Goal: Task Accomplishment & Management: Use online tool/utility

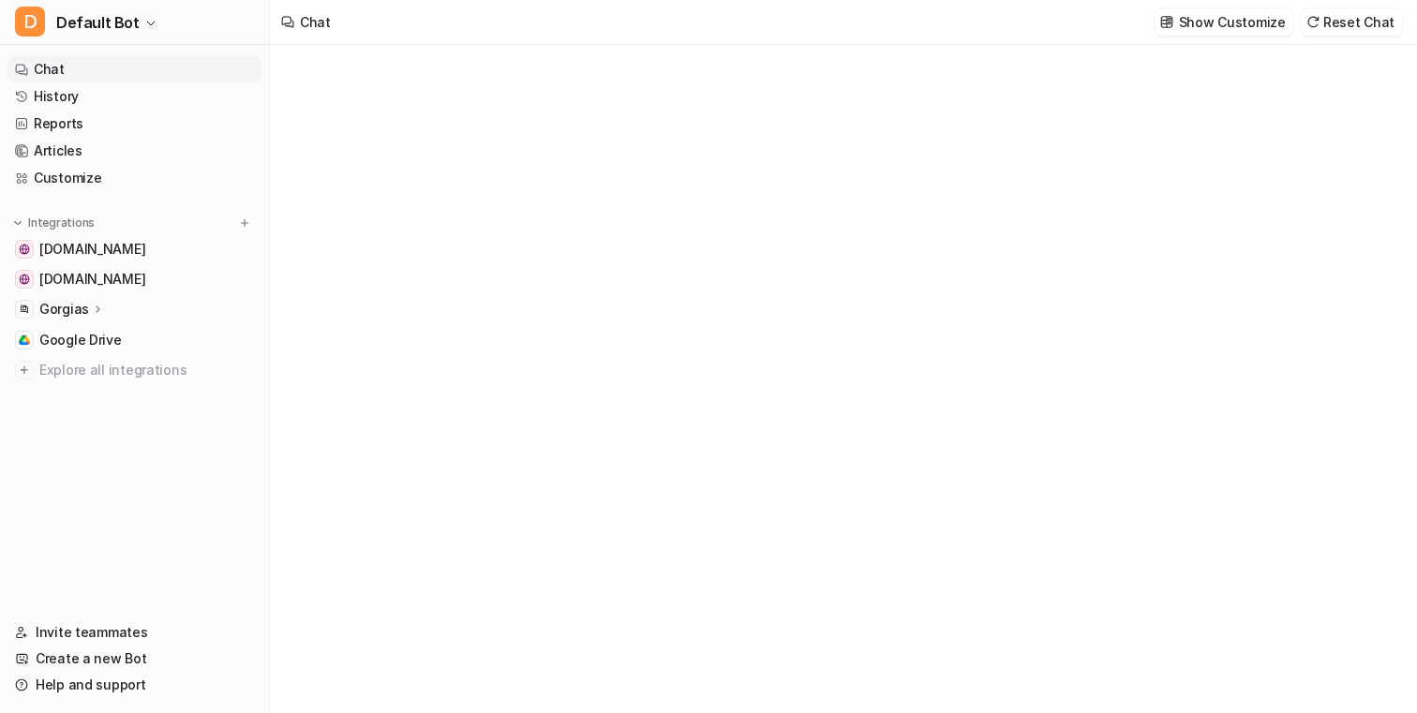
type textarea "**********"
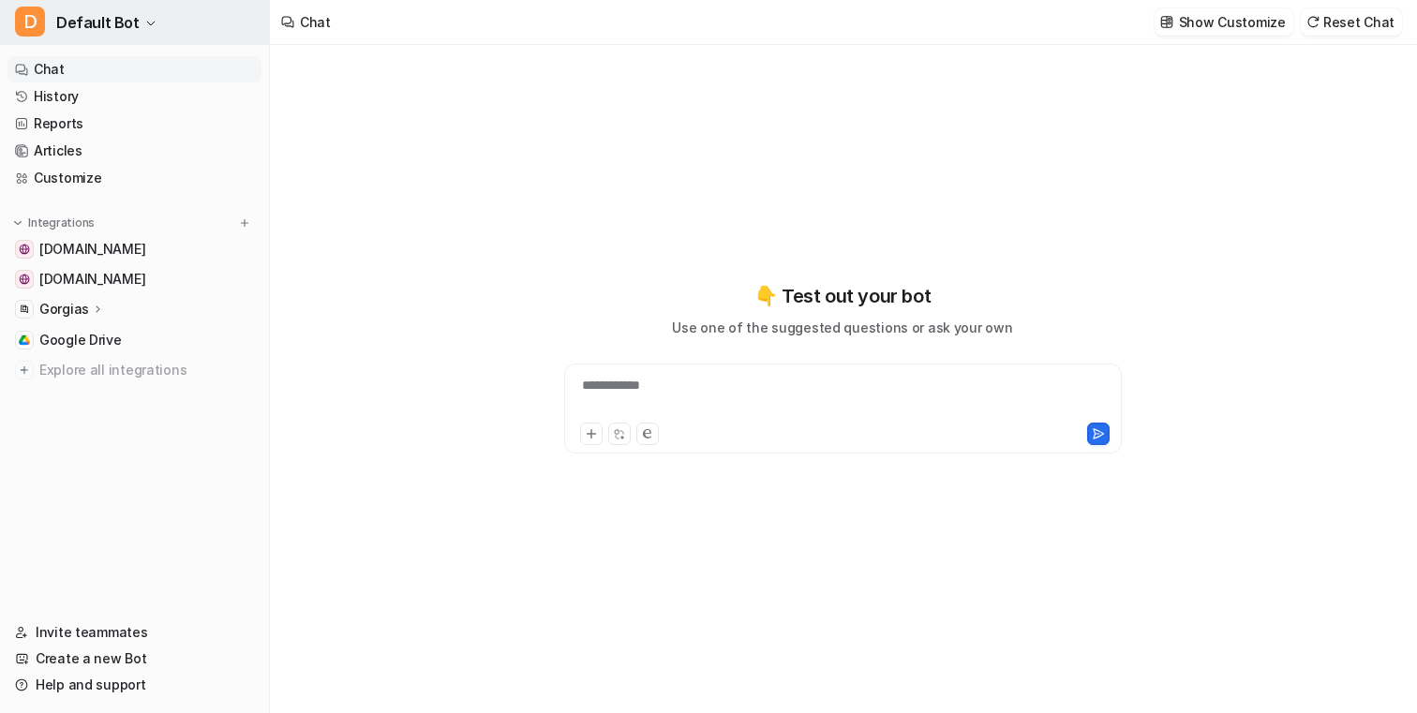
click at [160, 16] on button "D Default Bot" at bounding box center [134, 22] width 269 height 45
click at [540, 208] on div "**********" at bounding box center [843, 368] width 690 height 500
click at [89, 317] on div "Gorgias" at bounding box center [72, 309] width 66 height 19
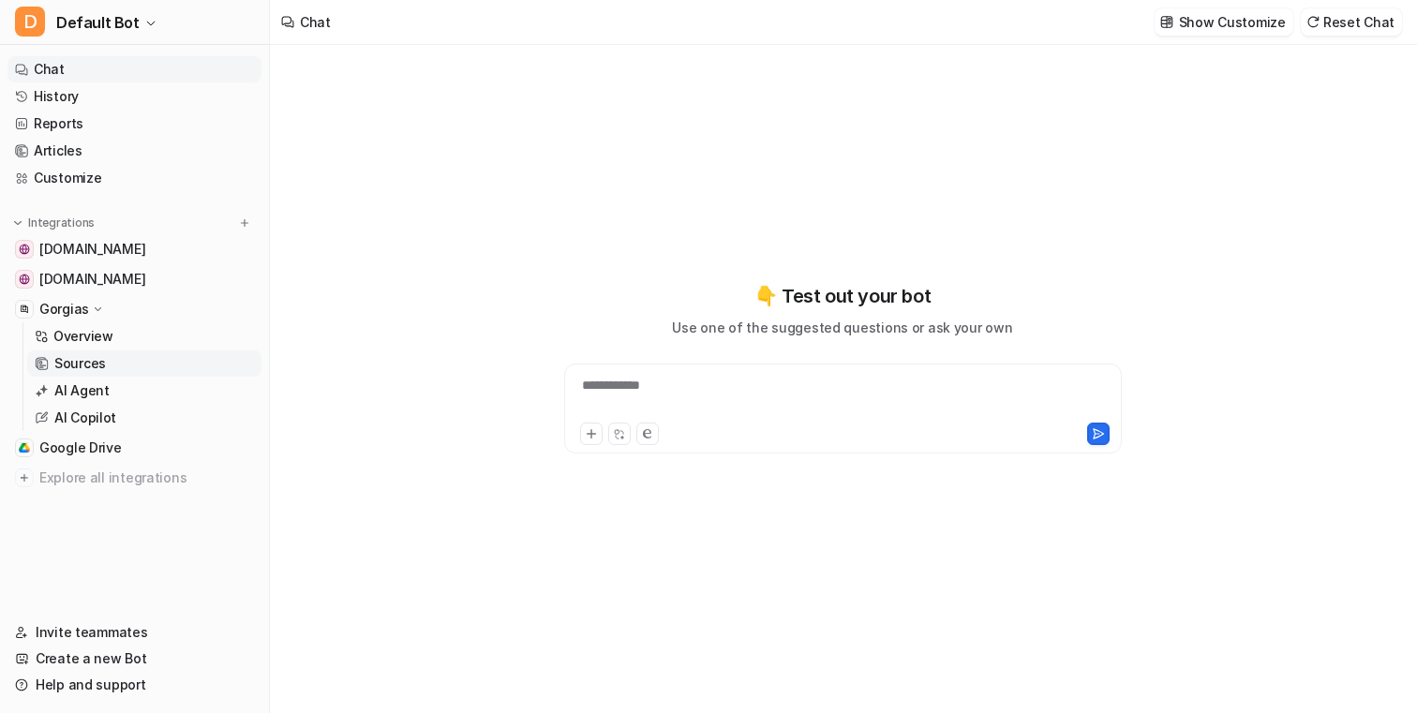
click at [105, 367] on link "Sources" at bounding box center [144, 364] width 234 height 26
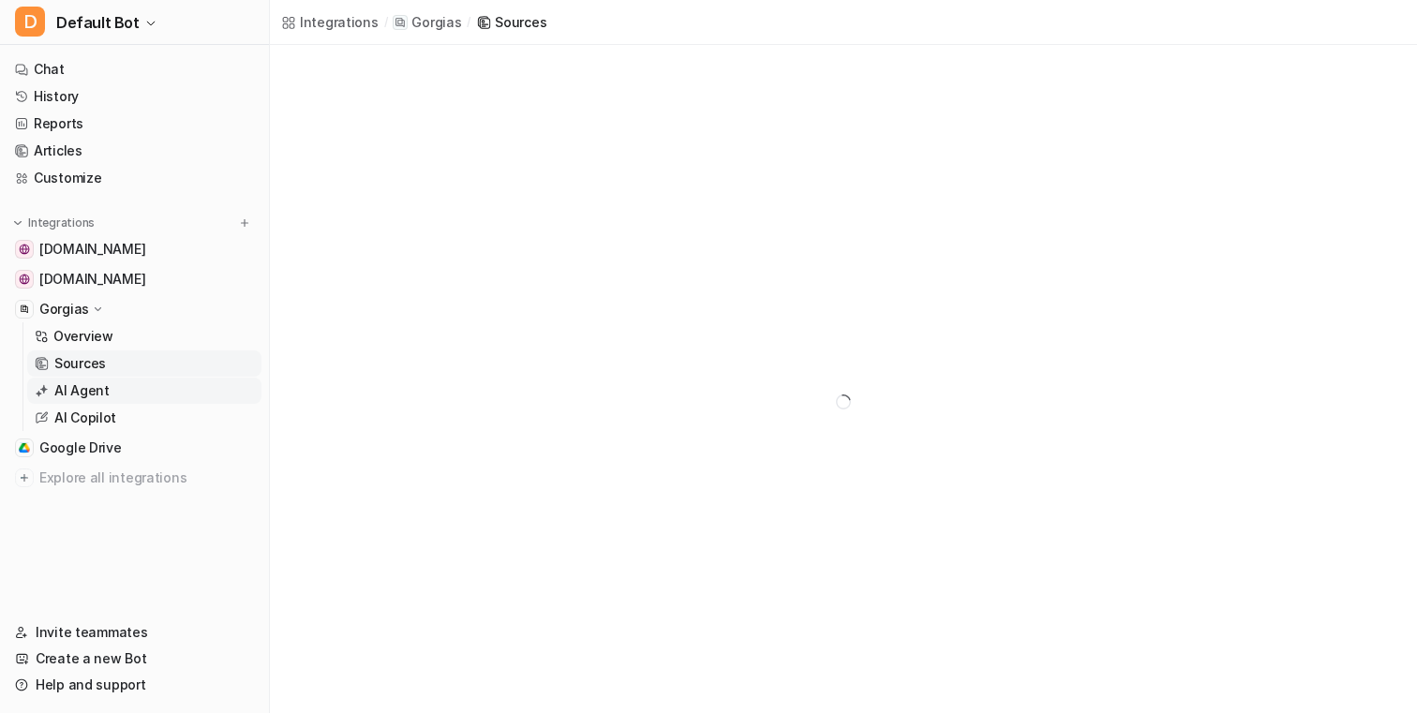
click at [98, 392] on p "AI Agent" at bounding box center [81, 391] width 55 height 19
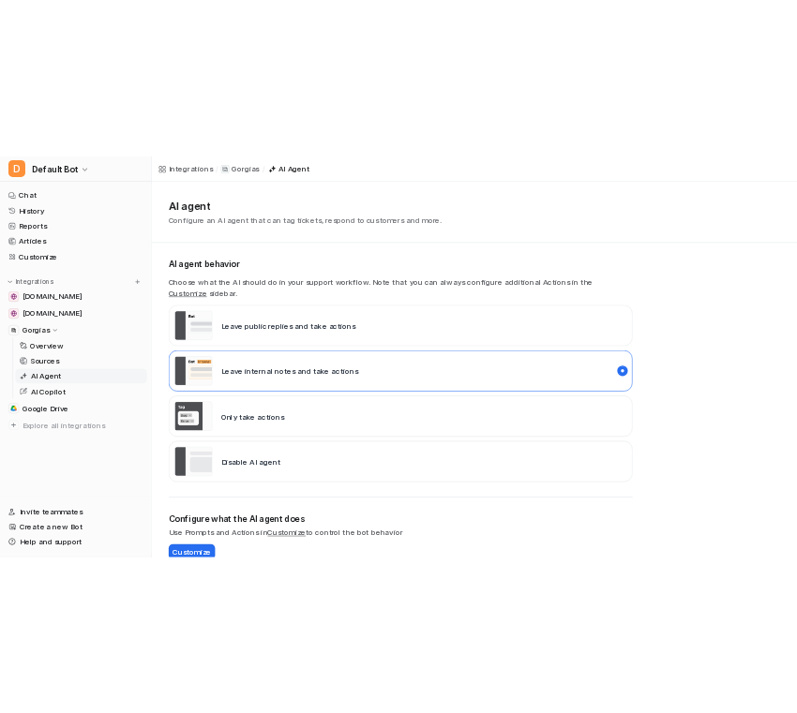
scroll to position [11, 0]
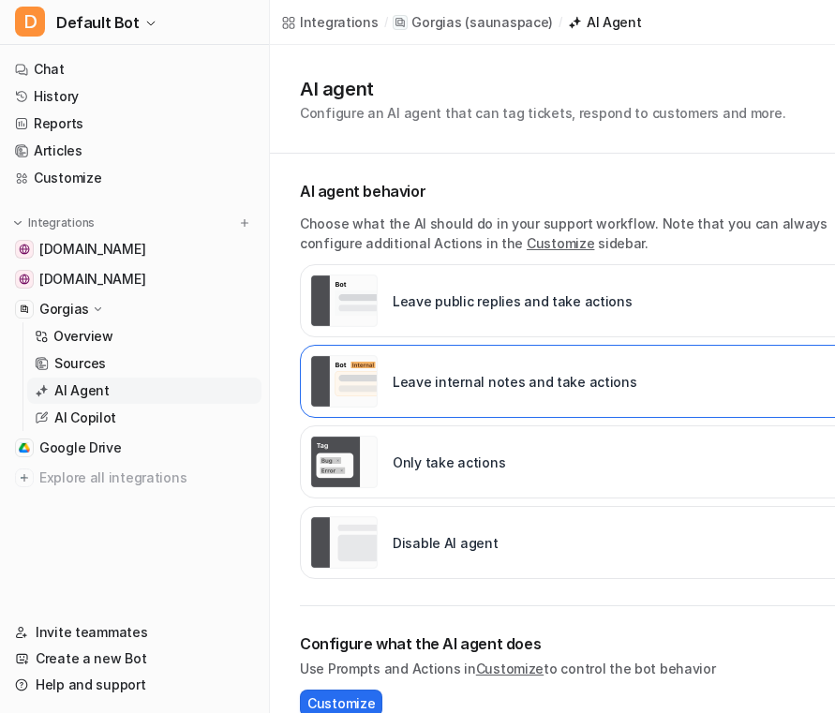
click at [727, 121] on p "Configure an AI agent that can tag tickets, respond to customers and more." at bounding box center [543, 113] width 486 height 20
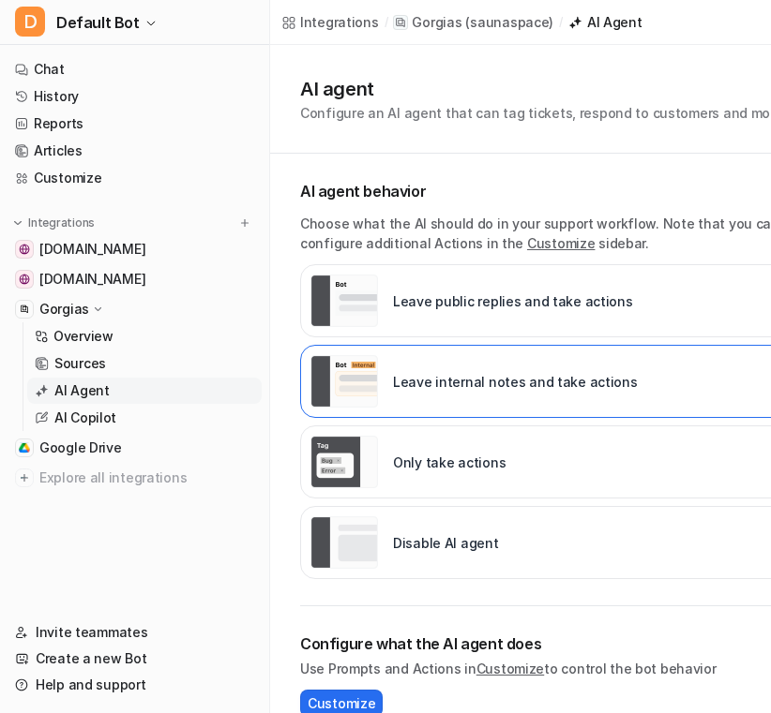
click at [769, 232] on p "Choose what the AI should do in your support workflow. Note that you can always…" at bounding box center [581, 233] width 562 height 39
click at [172, 363] on link "Sources" at bounding box center [144, 364] width 234 height 26
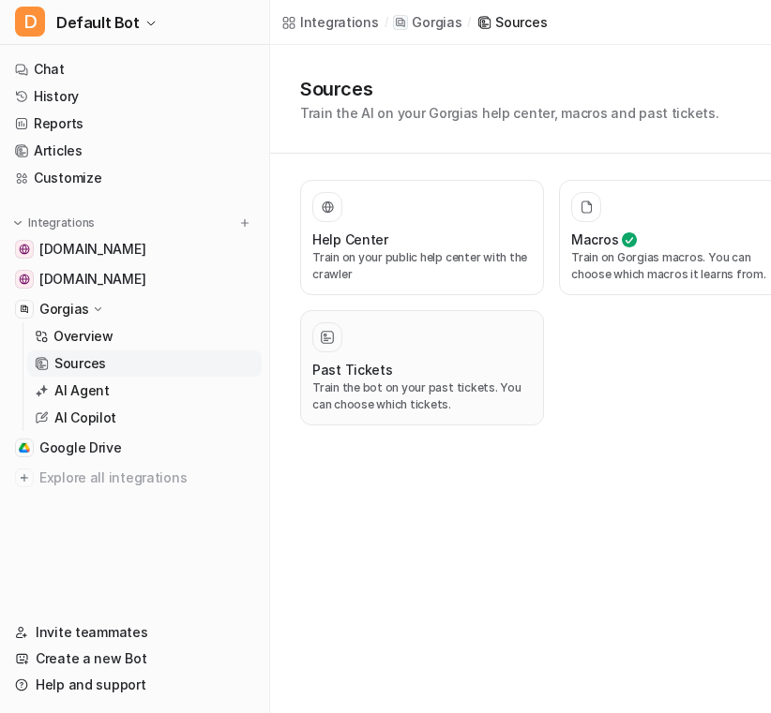
click at [448, 407] on p "Train the bot on your past tickets. You can choose which tickets." at bounding box center [421, 397] width 219 height 34
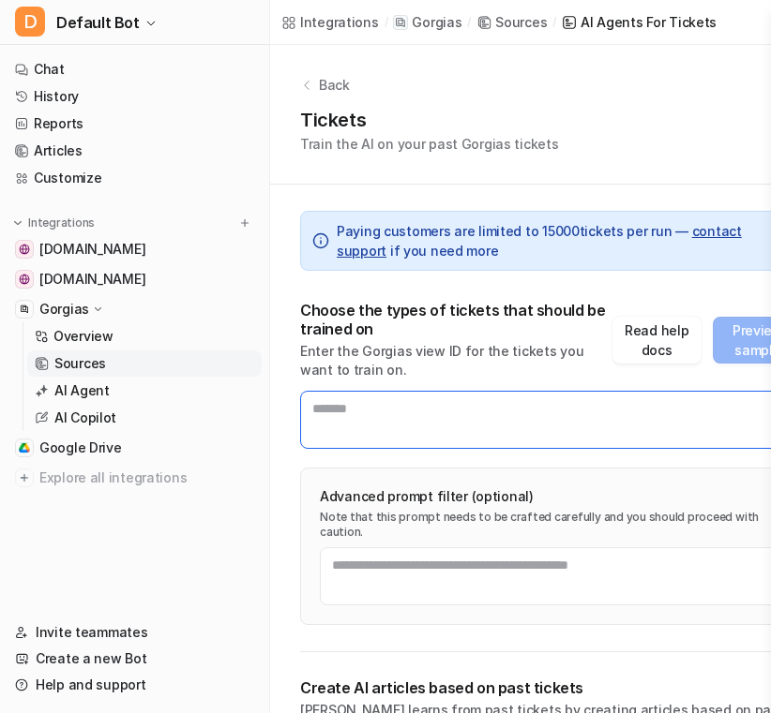
click at [548, 405] on textarea at bounding box center [551, 420] width 502 height 58
paste textarea "*******"
type textarea "*******"
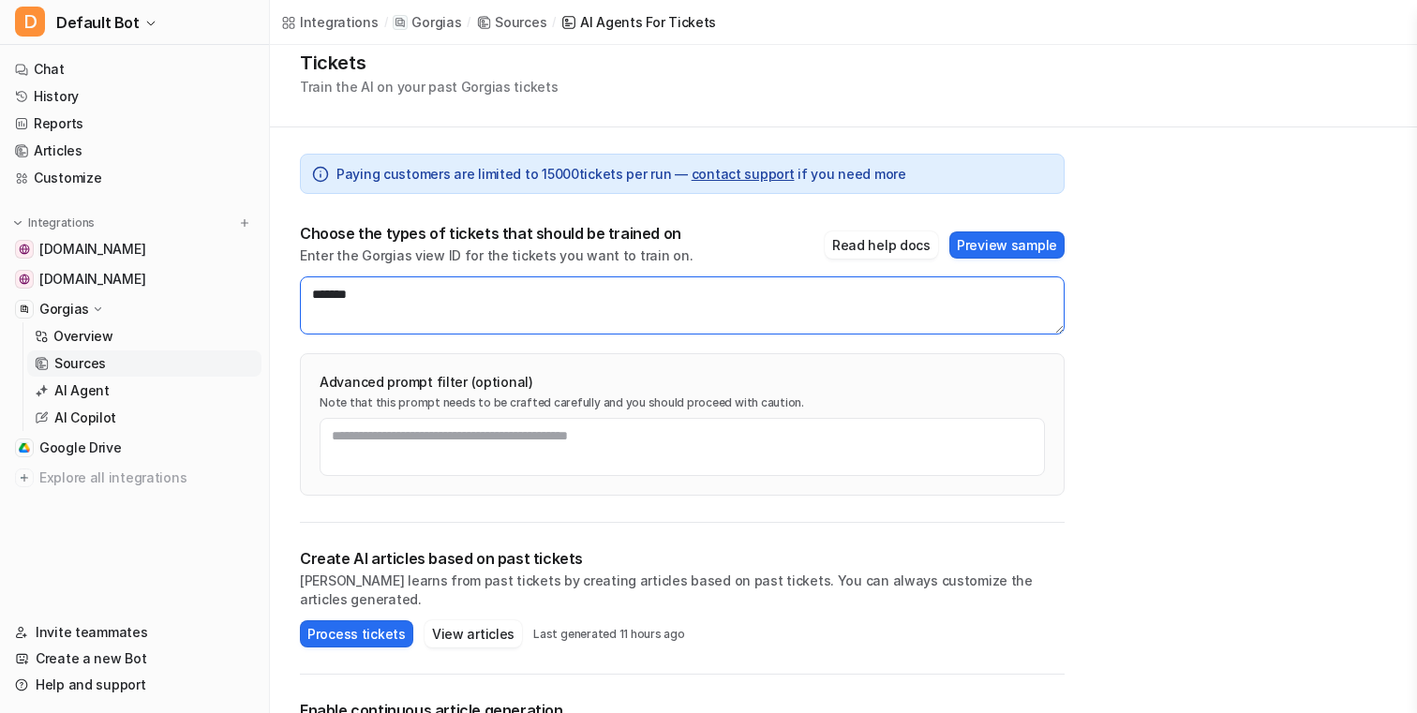
scroll to position [52, 0]
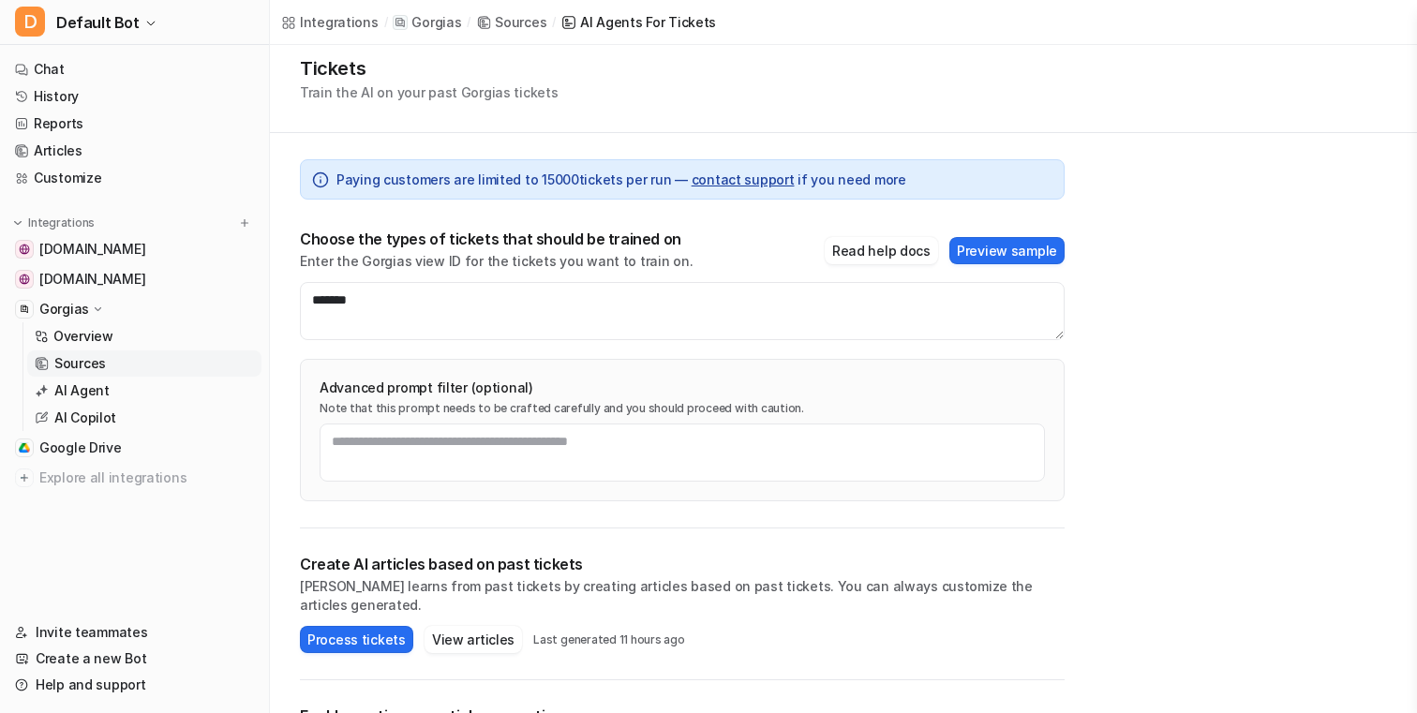
click at [699, 241] on div "Choose the types of tickets that should be trained on Enter the Gorgias view ID…" at bounding box center [682, 250] width 765 height 41
click at [370, 626] on button "Process tickets" at bounding box center [356, 639] width 113 height 27
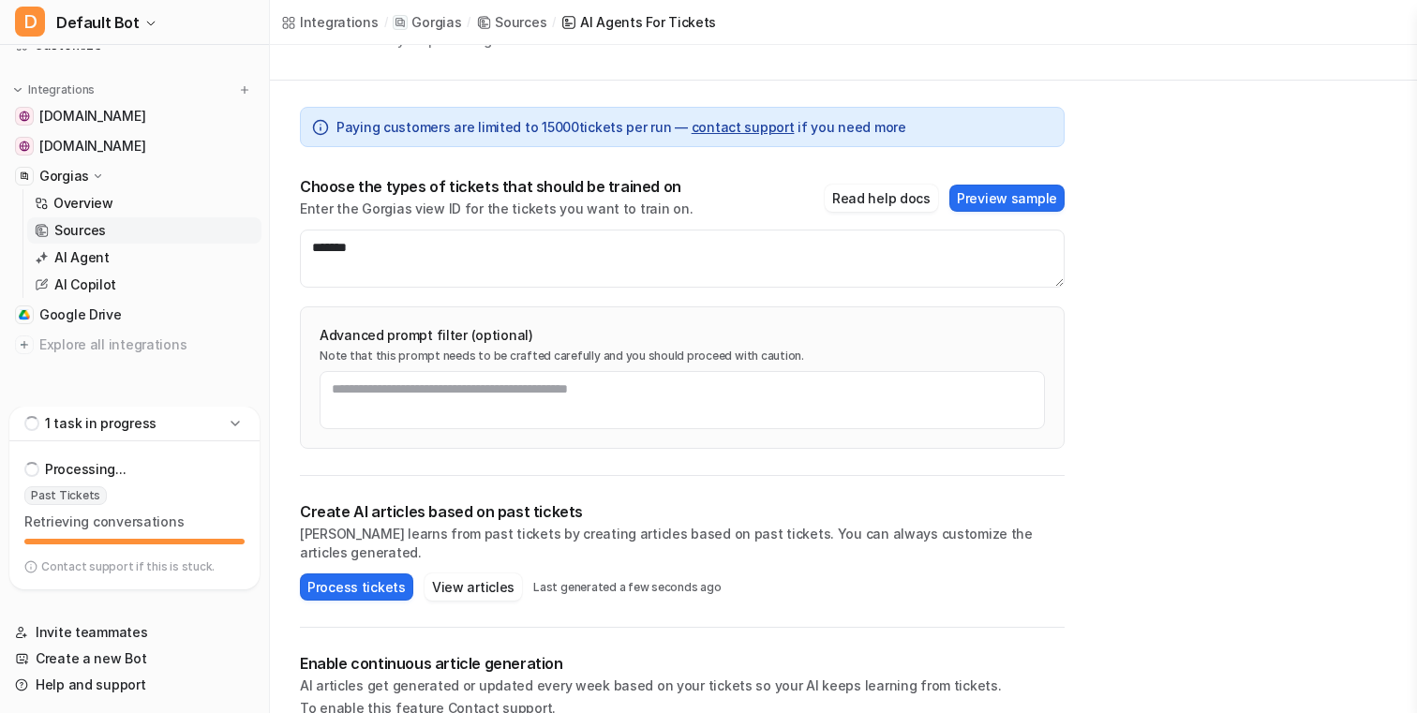
scroll to position [137, 0]
click at [297, 82] on div "Paying customers are limited to 15000 tickets per run — contact support if you …" at bounding box center [682, 428] width 825 height 695
click at [232, 426] on icon at bounding box center [235, 423] width 19 height 19
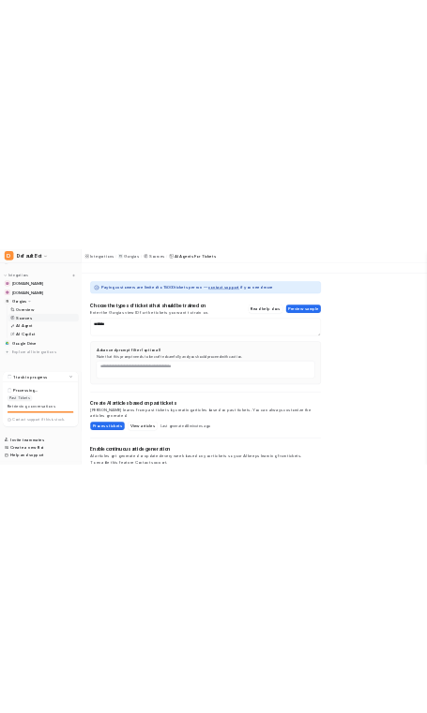
scroll to position [0, 0]
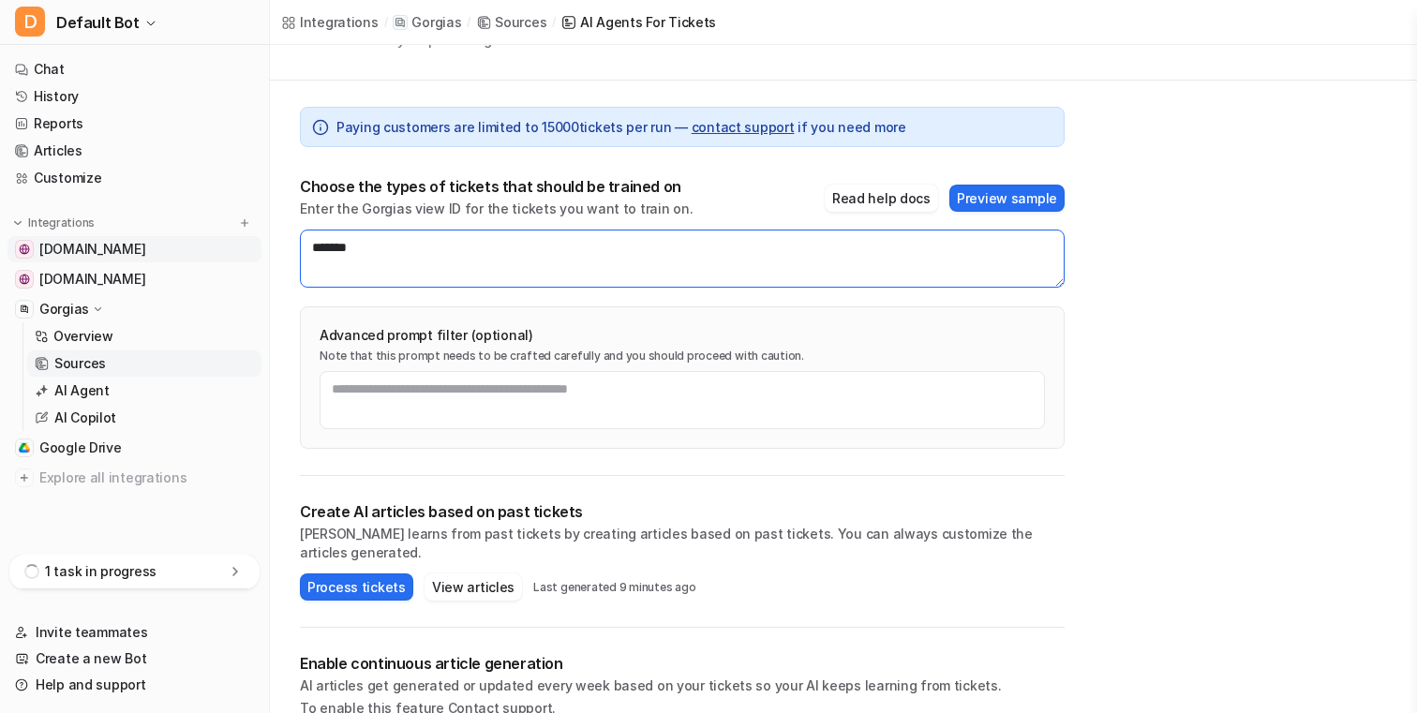
drag, startPoint x: 559, startPoint y: 259, endPoint x: 244, endPoint y: 252, distance: 315.1
click at [245, 252] on div "D Default Bot Chat History Reports Articles Customize Integrations help.sauna.s…" at bounding box center [708, 252] width 1417 height 713
click at [342, 275] on textarea "*******" at bounding box center [682, 259] width 765 height 58
click at [342, 240] on textarea "*******" at bounding box center [682, 259] width 765 height 58
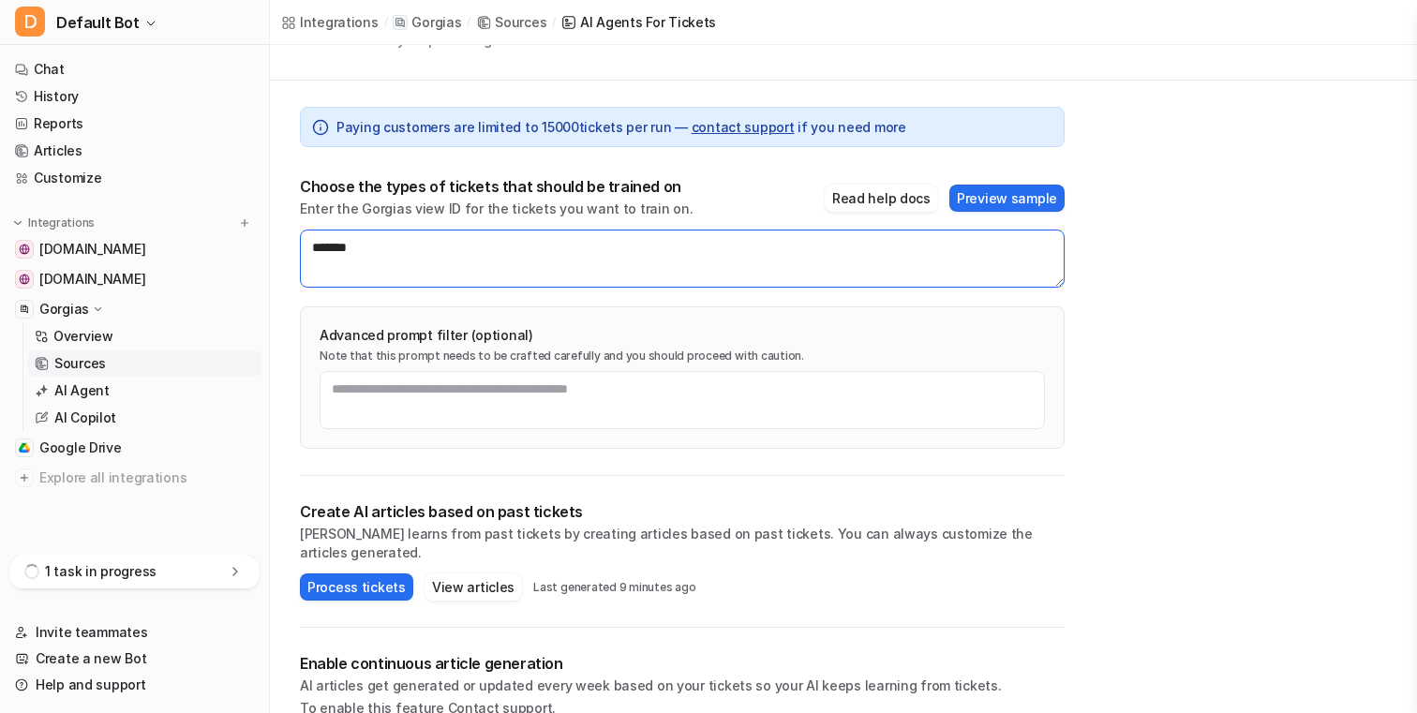
click at [352, 250] on textarea "*******" at bounding box center [682, 259] width 765 height 58
click at [359, 259] on textarea "*******" at bounding box center [682, 259] width 765 height 58
click at [342, 258] on textarea "*******" at bounding box center [682, 259] width 765 height 58
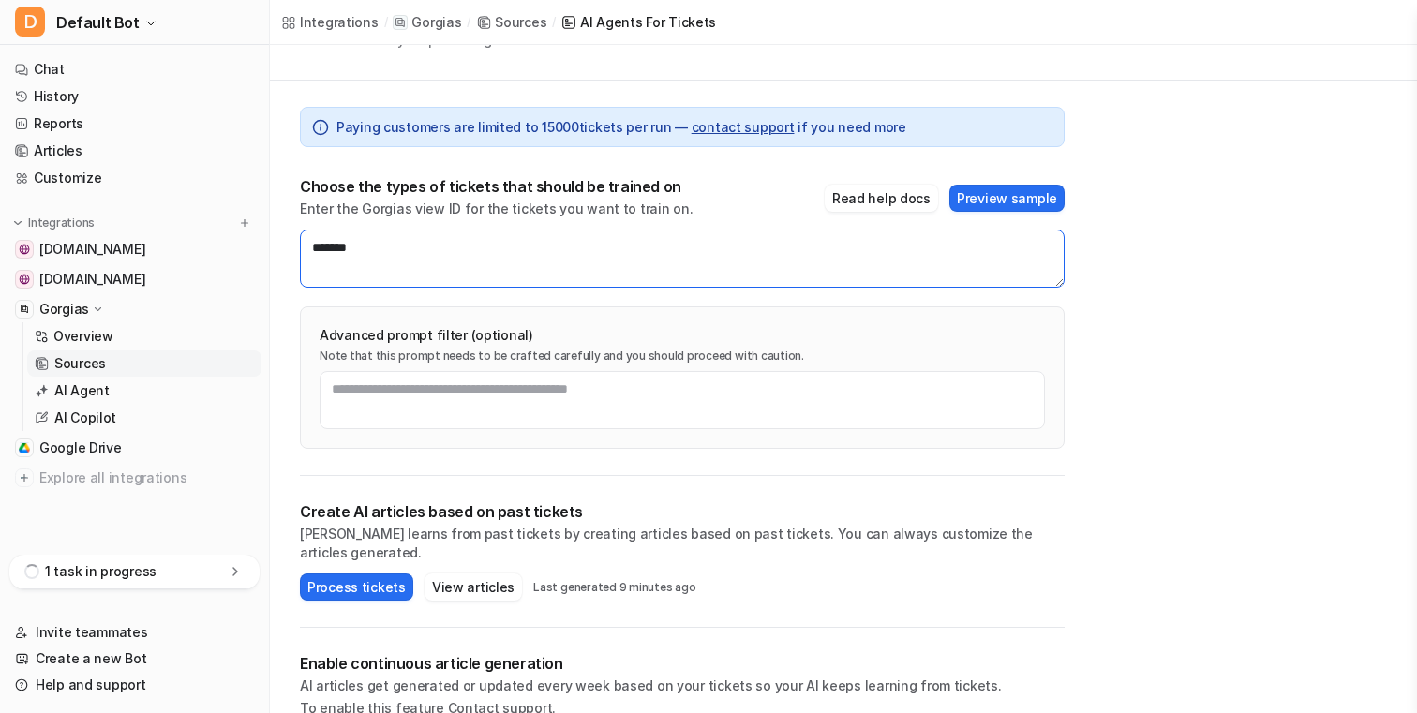
click at [350, 258] on textarea "*******" at bounding box center [682, 259] width 765 height 58
click at [343, 251] on textarea "*******" at bounding box center [682, 259] width 765 height 58
click at [349, 251] on textarea "*******" at bounding box center [682, 259] width 765 height 58
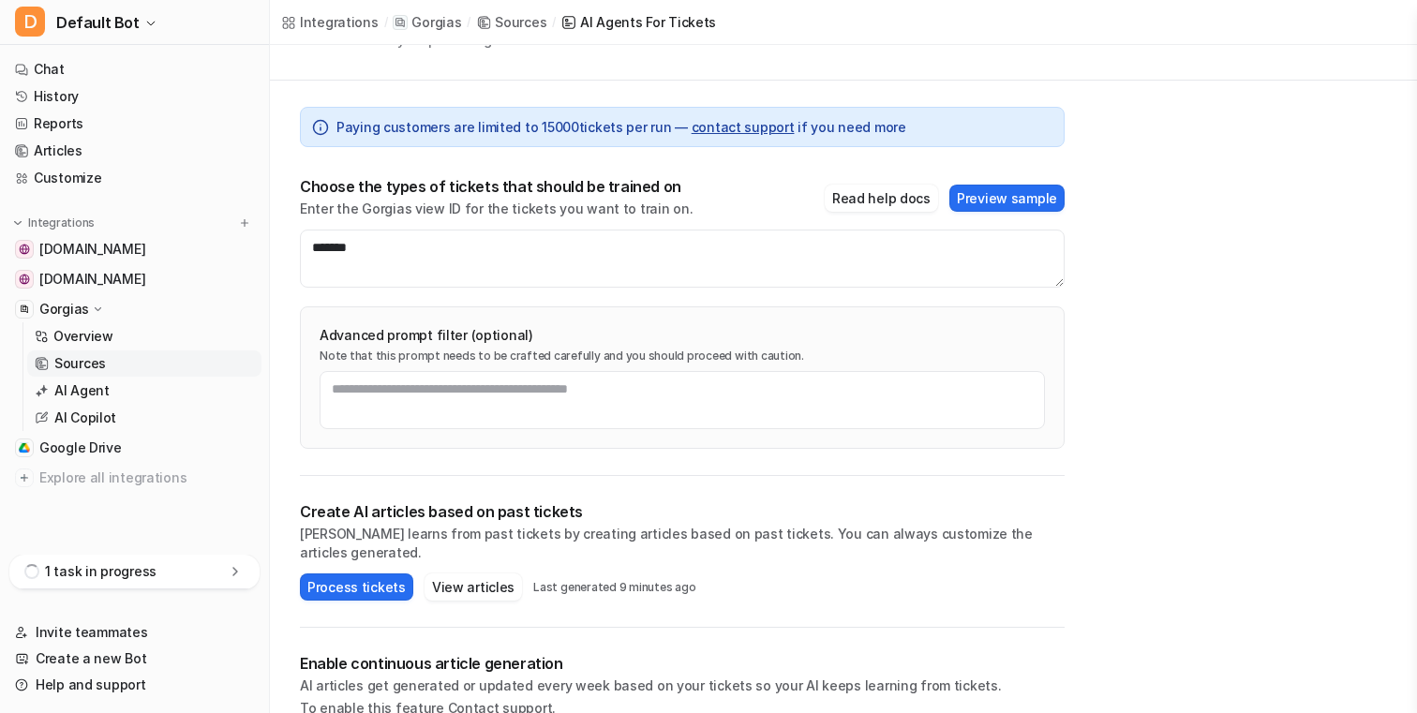
click at [235, 584] on div "1 task in progress" at bounding box center [134, 572] width 250 height 35
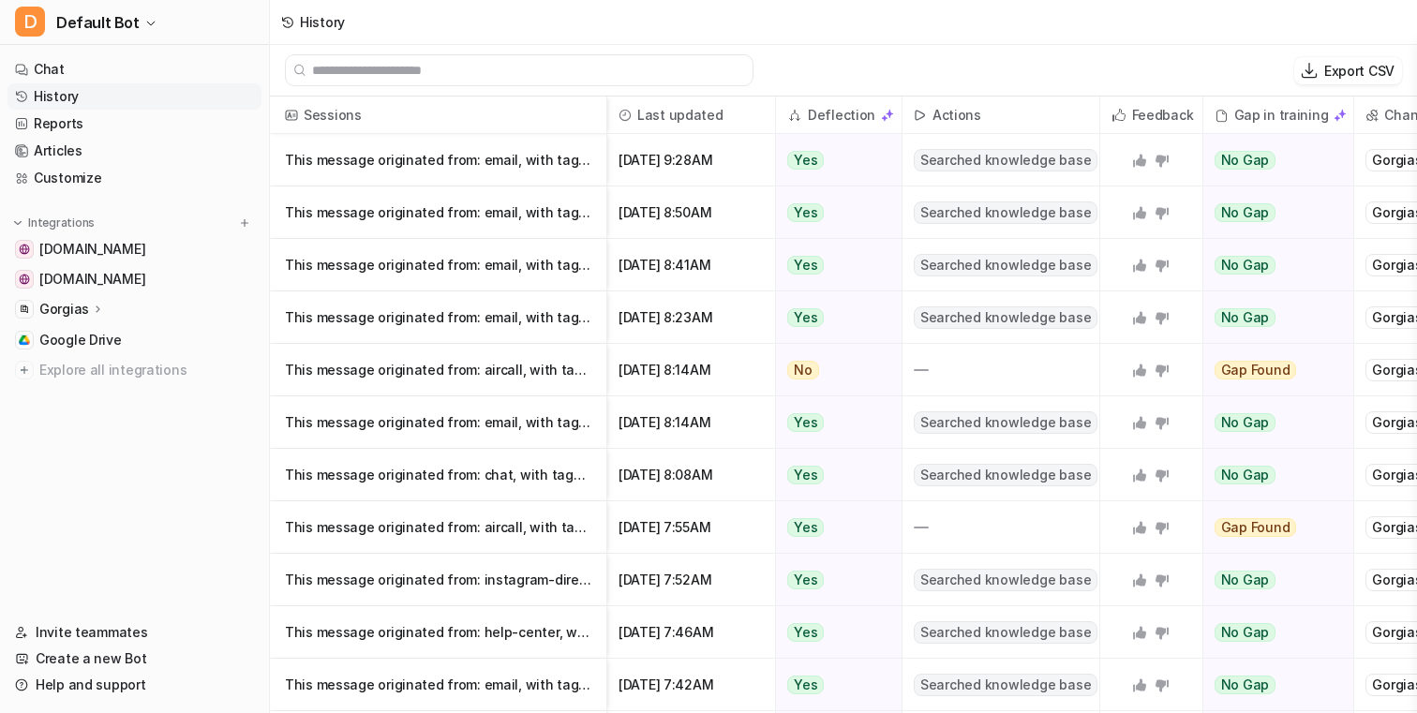
click at [568, 92] on div "Export CSV" at bounding box center [843, 71] width 1147 height 52
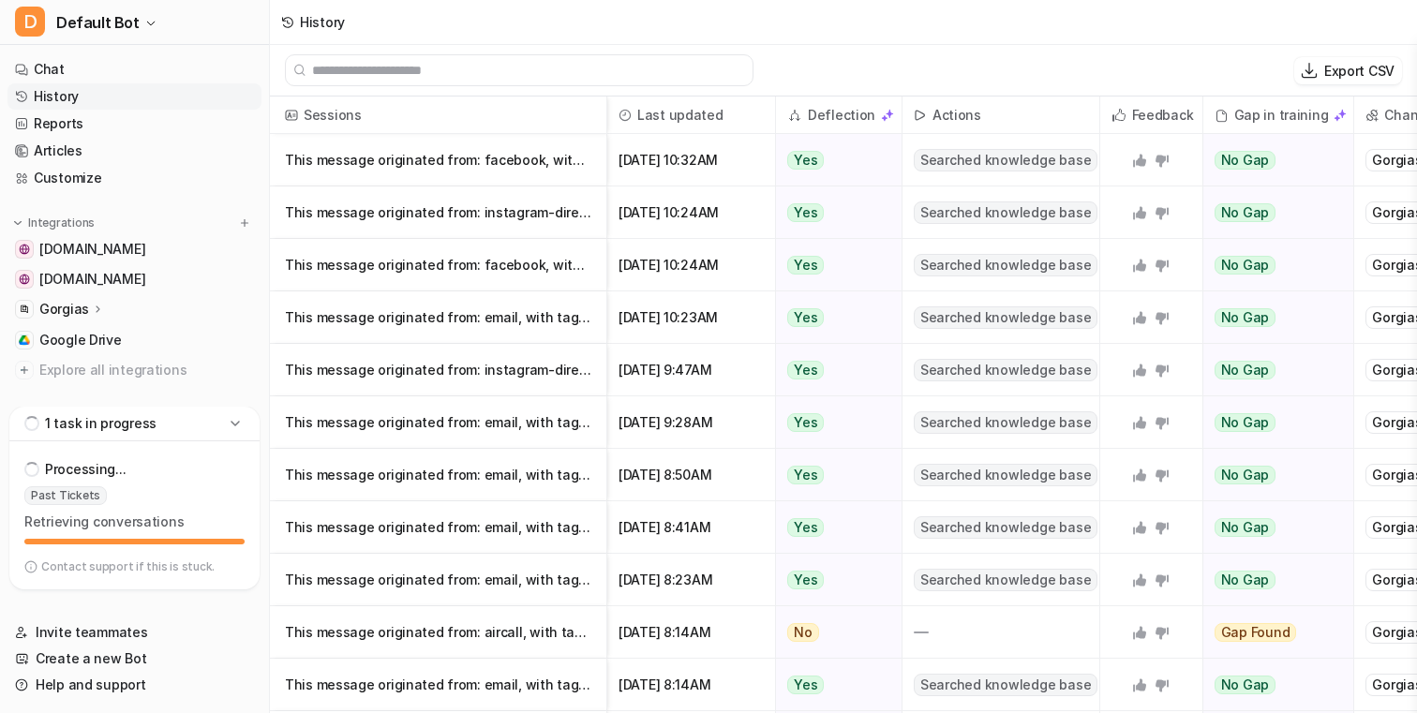
click at [241, 420] on icon at bounding box center [235, 423] width 19 height 19
click at [224, 578] on div "1 task in progress" at bounding box center [134, 572] width 250 height 35
click at [242, 427] on icon at bounding box center [235, 423] width 19 height 19
click at [194, 310] on div "Gorgias" at bounding box center [134, 309] width 254 height 26
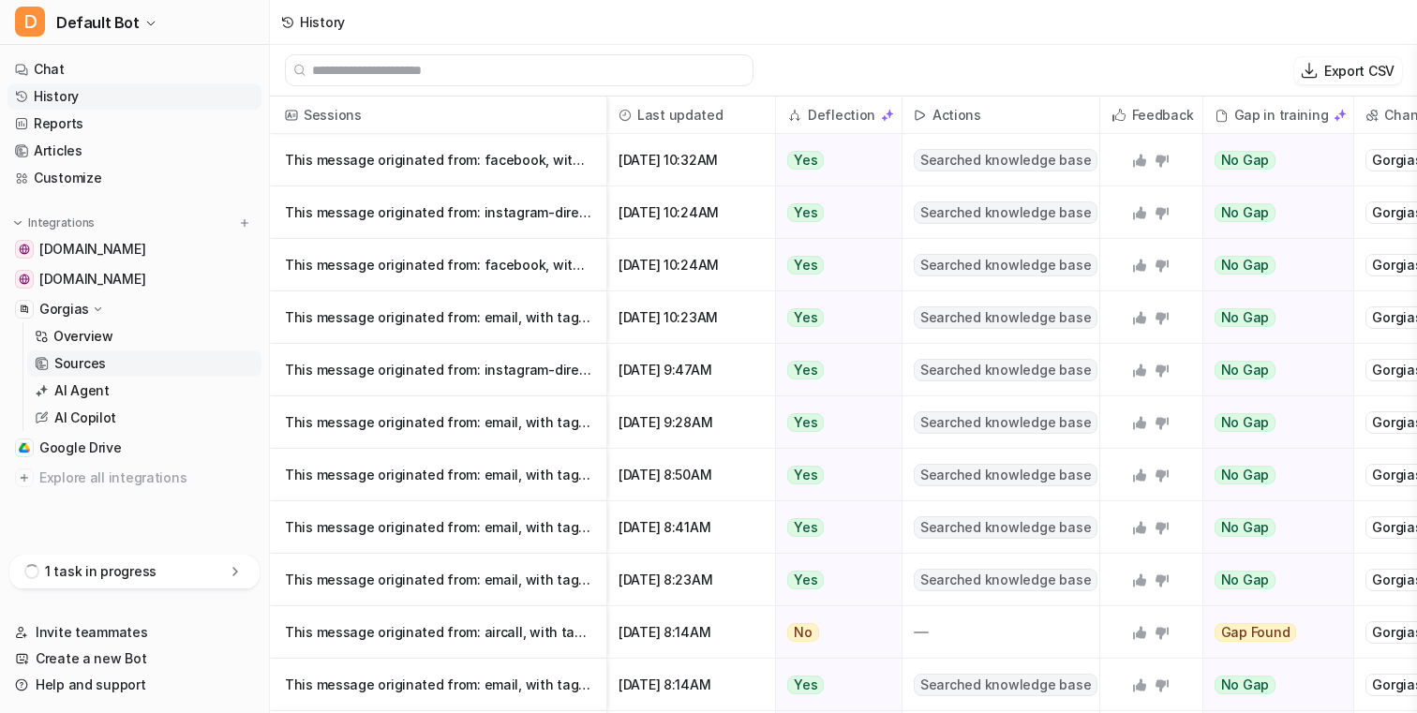
click at [170, 361] on link "Sources" at bounding box center [144, 364] width 234 height 26
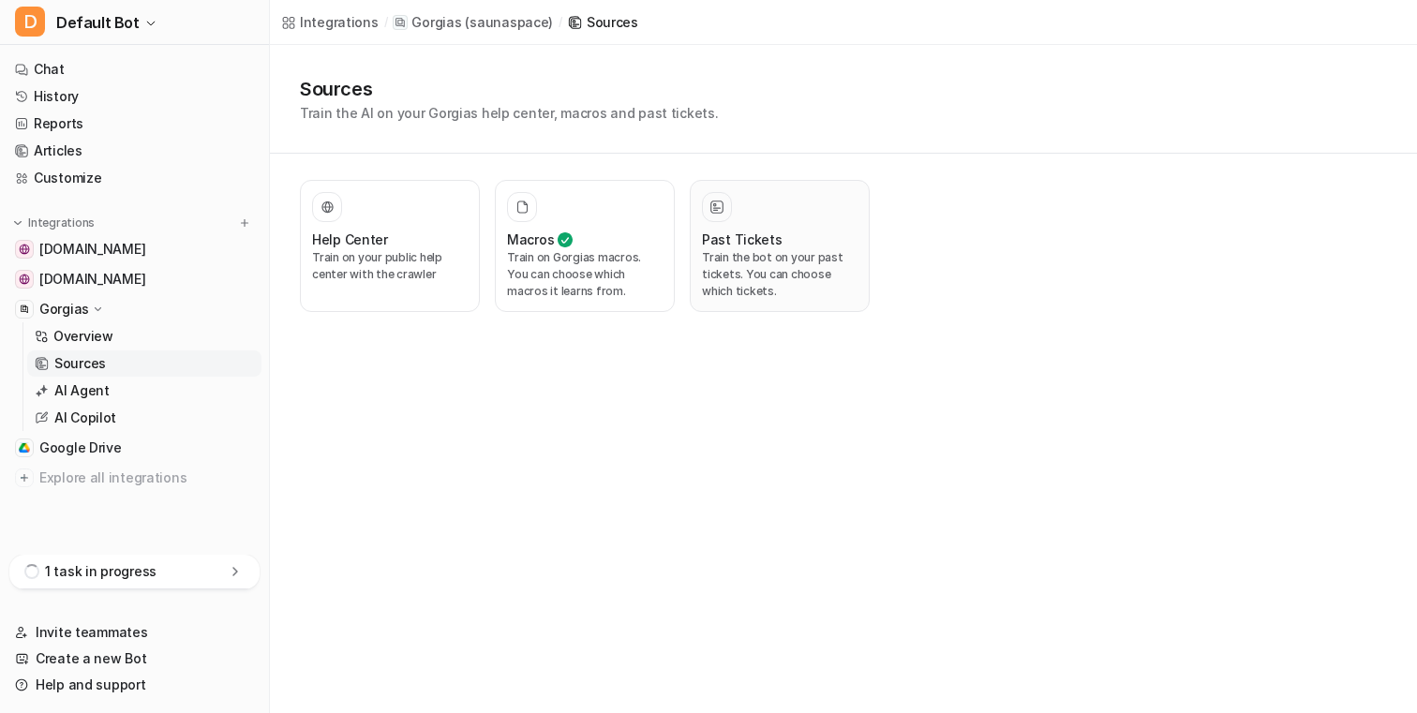
click at [781, 258] on p "Train the bot on your past tickets. You can choose which tickets." at bounding box center [780, 274] width 156 height 51
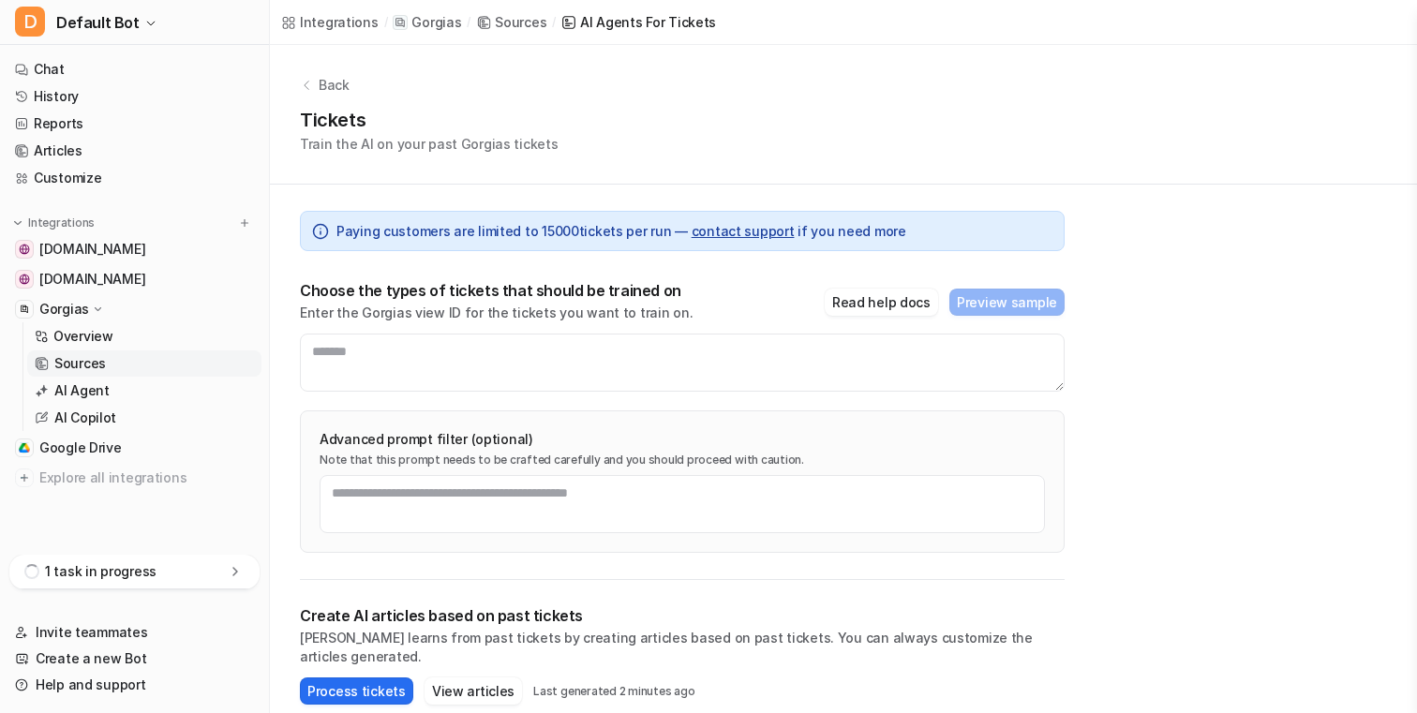
click at [207, 570] on div "1 task in progress" at bounding box center [134, 572] width 250 height 35
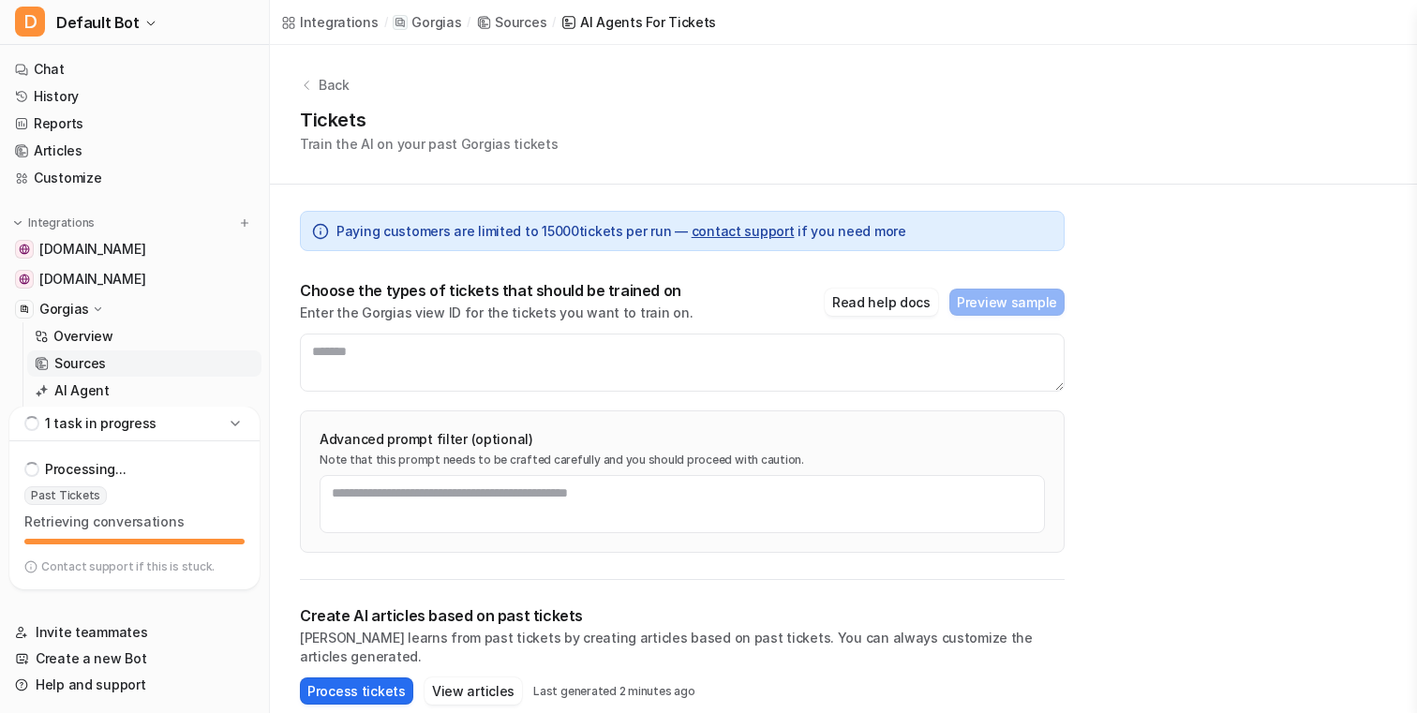
click at [239, 429] on icon at bounding box center [235, 423] width 19 height 19
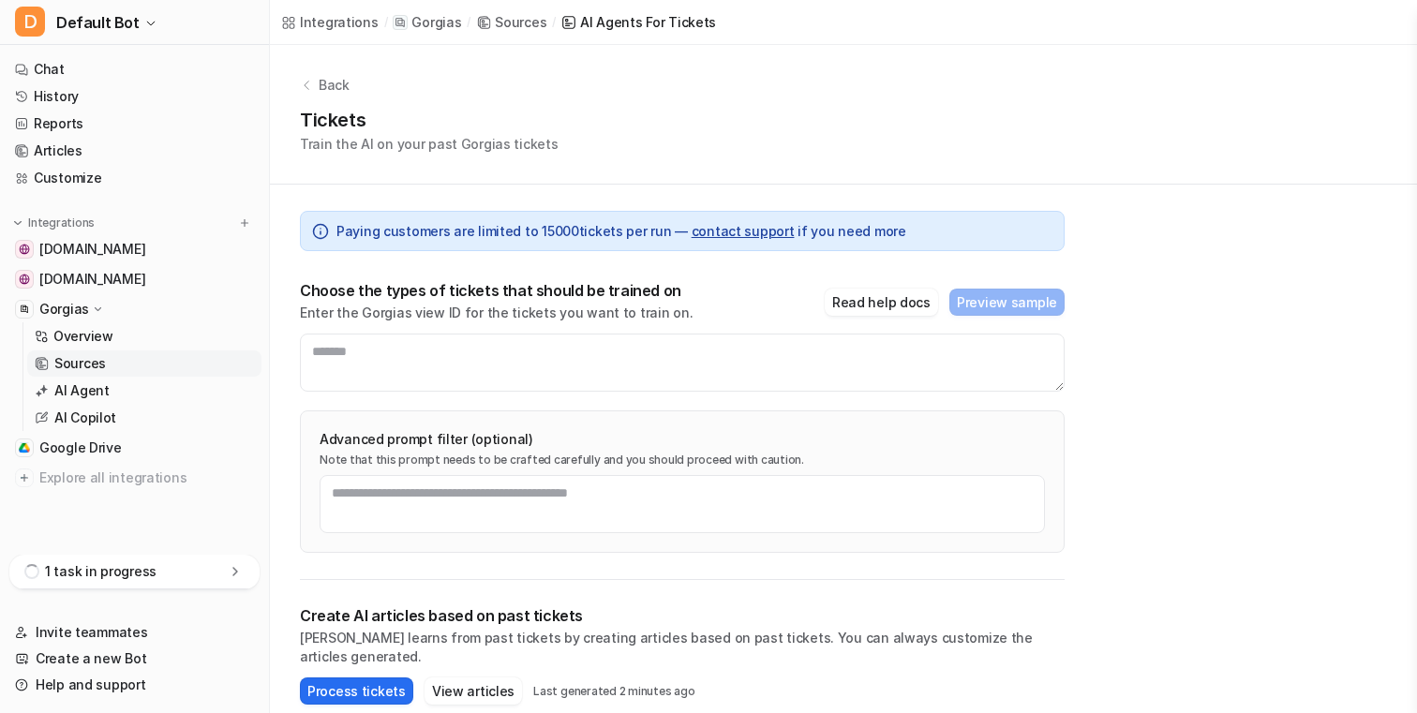
click at [202, 562] on div "1 task in progress" at bounding box center [134, 572] width 250 height 35
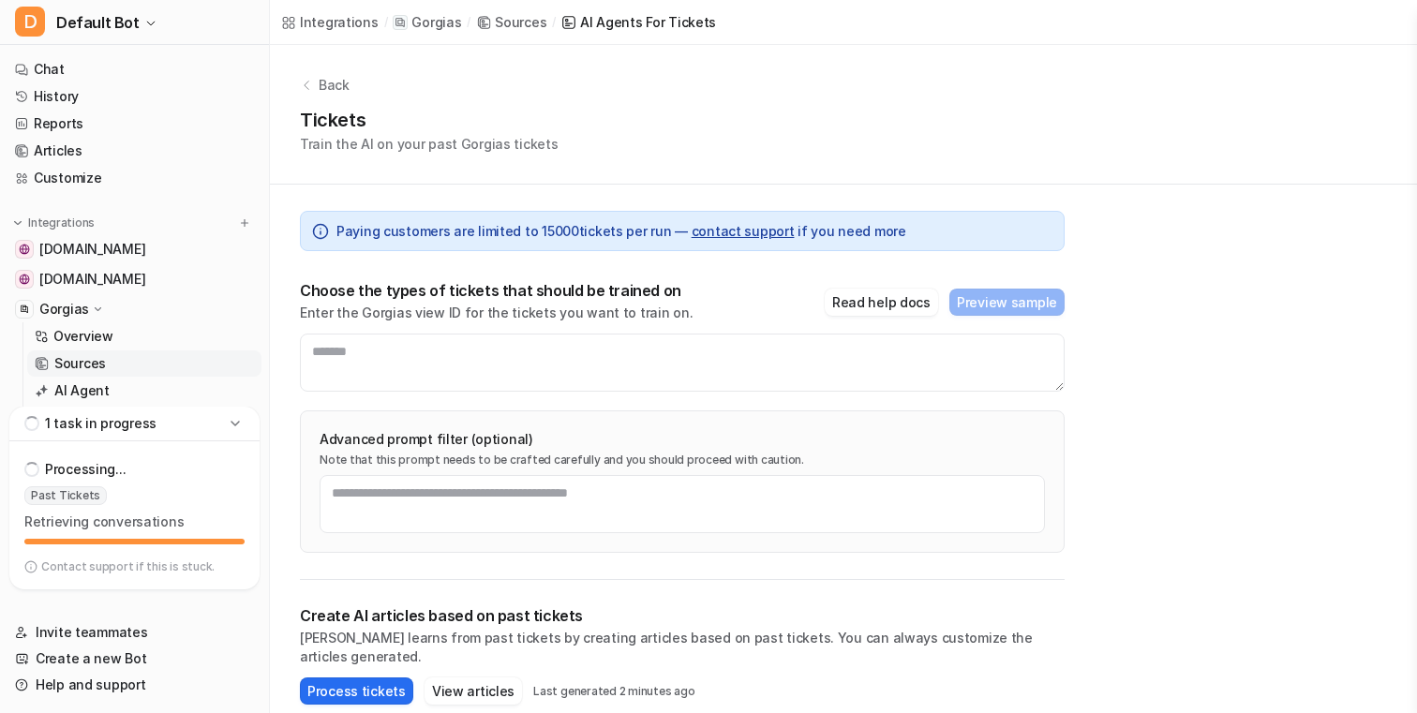
click at [223, 431] on div "1 task in progress" at bounding box center [134, 424] width 250 height 35
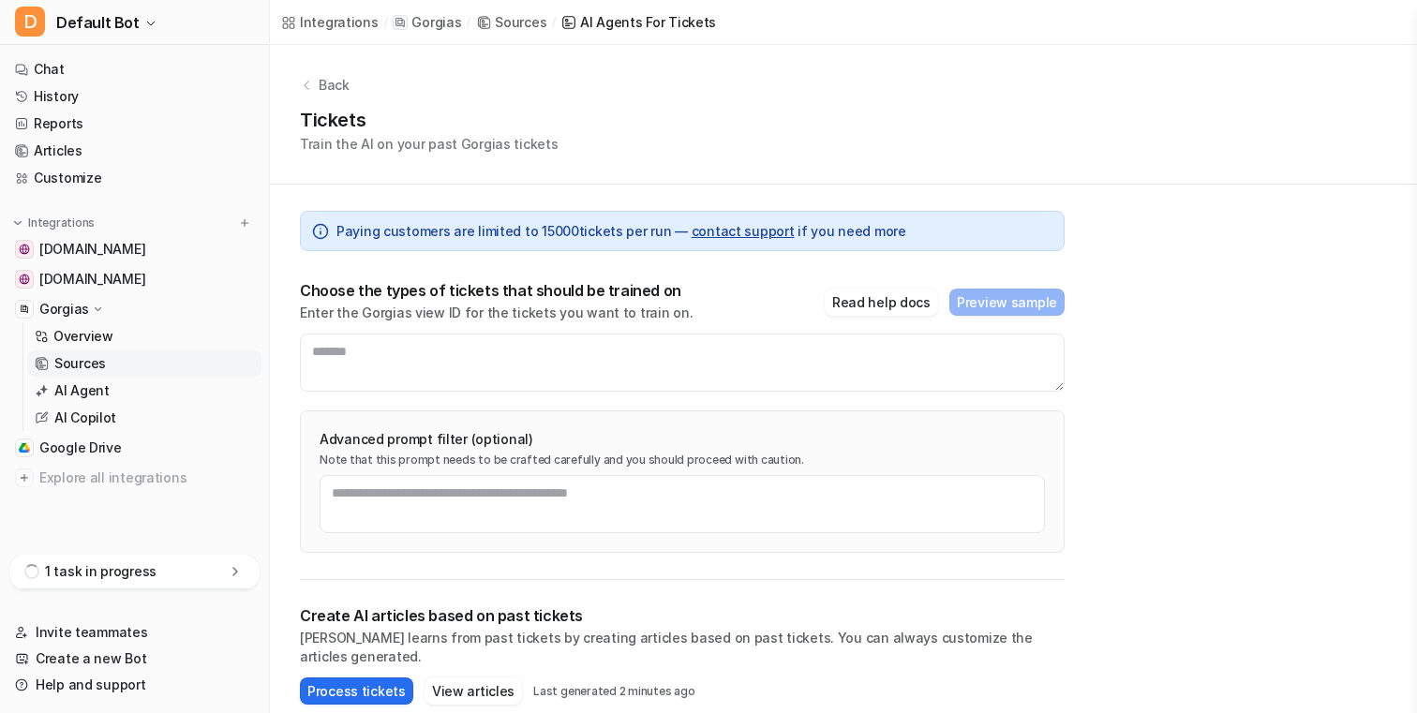
click at [240, 569] on icon at bounding box center [235, 571] width 19 height 19
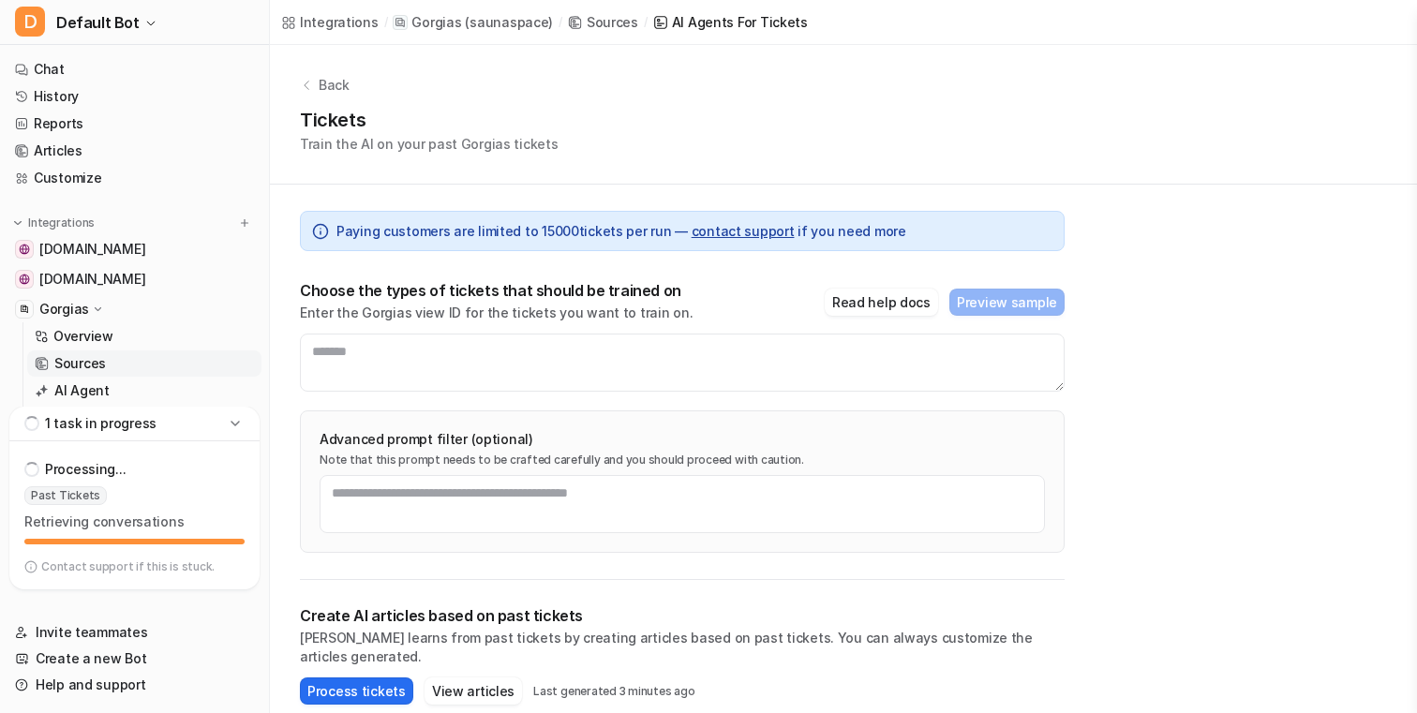
click at [238, 425] on icon at bounding box center [235, 423] width 19 height 19
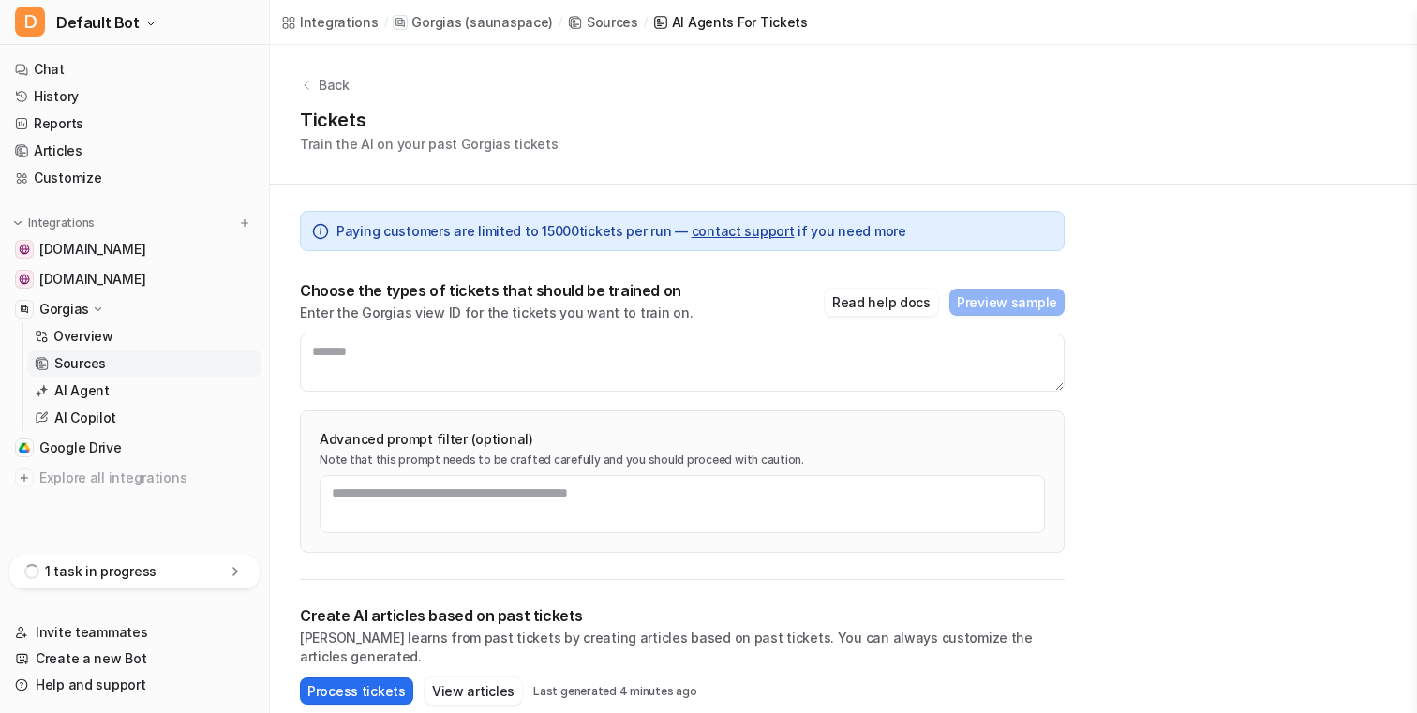
click at [180, 575] on div "1 task in progress" at bounding box center [134, 572] width 250 height 35
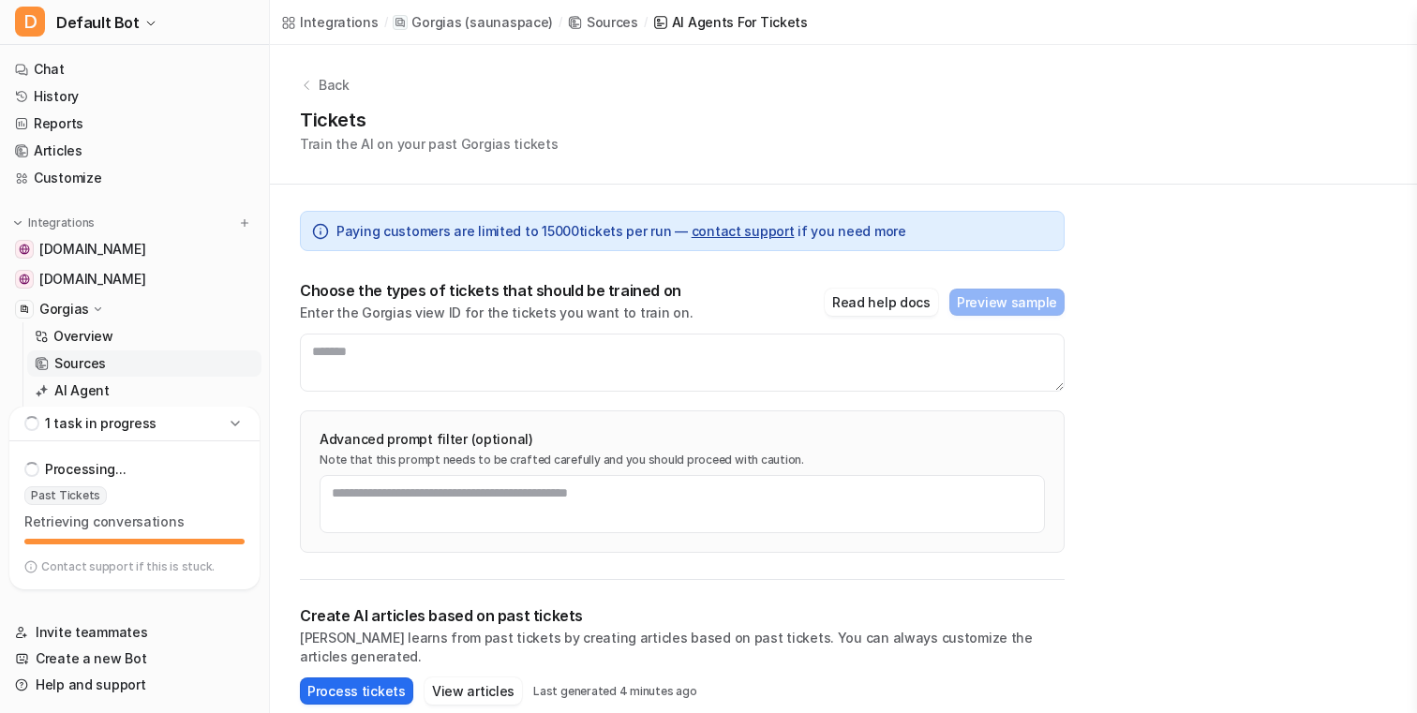
click at [243, 424] on icon at bounding box center [235, 423] width 19 height 19
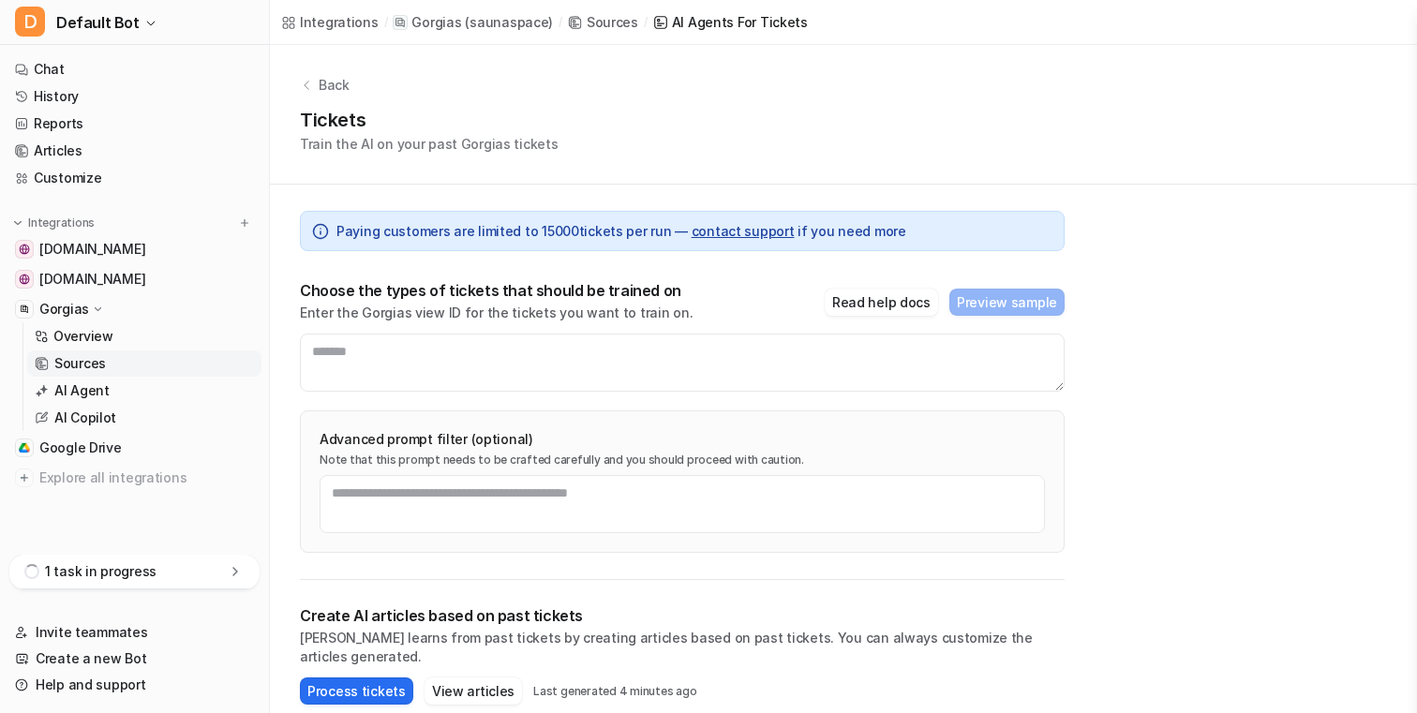
click at [226, 574] on icon at bounding box center [235, 571] width 19 height 19
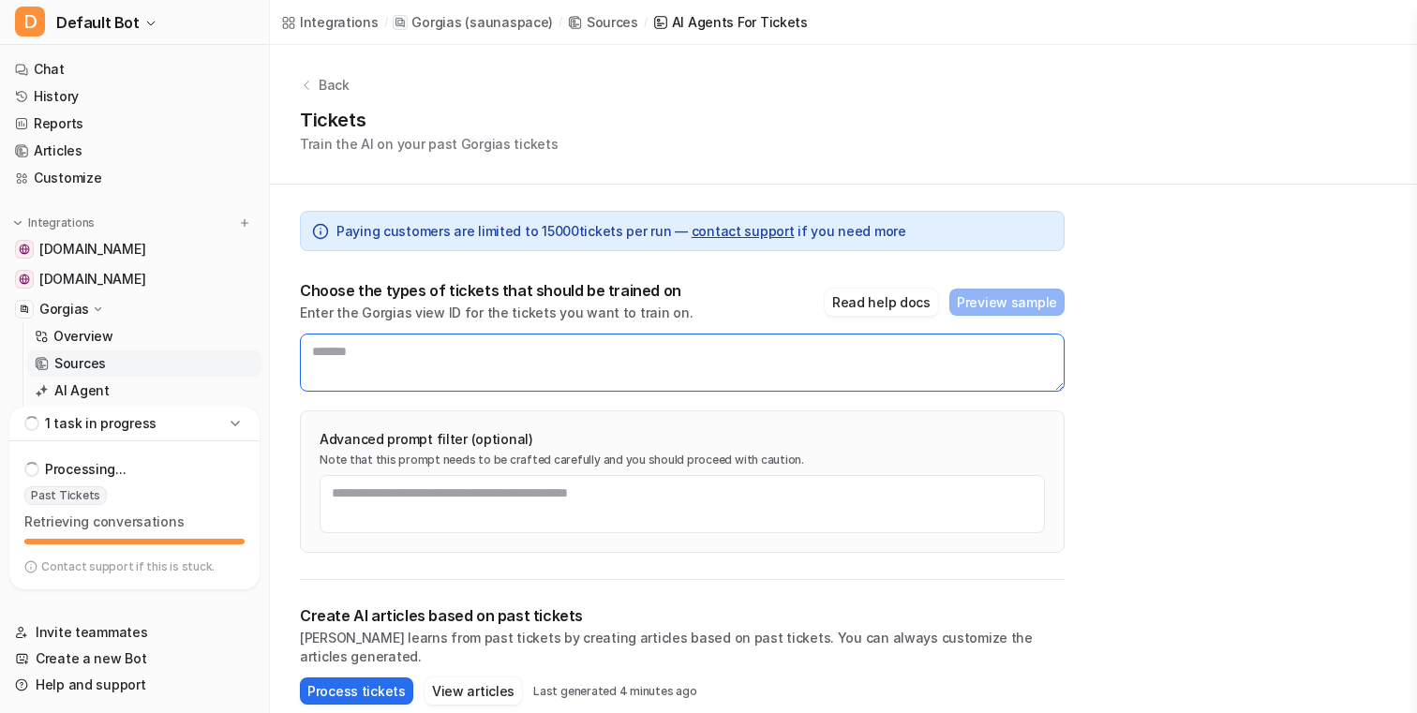
click at [391, 366] on textarea at bounding box center [682, 363] width 765 height 58
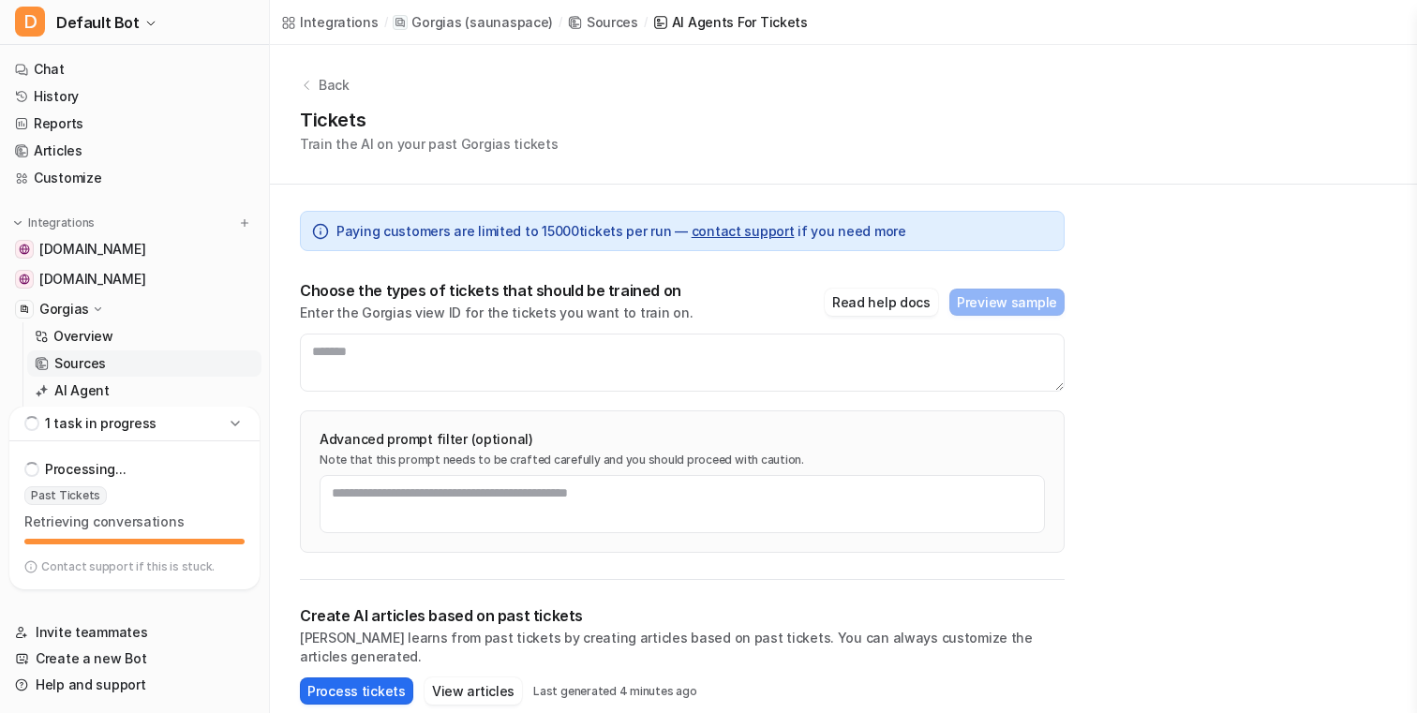
click at [231, 426] on icon at bounding box center [235, 423] width 19 height 19
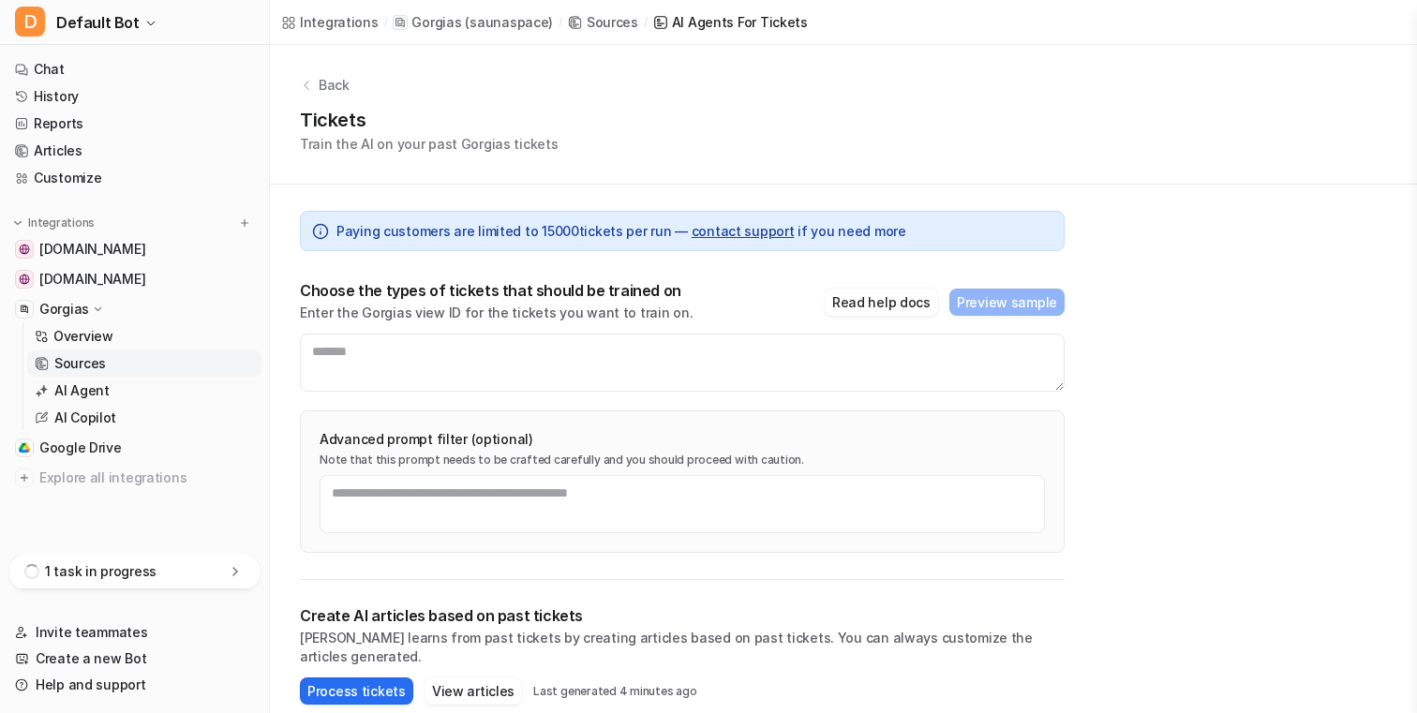
click at [240, 562] on icon at bounding box center [235, 571] width 19 height 19
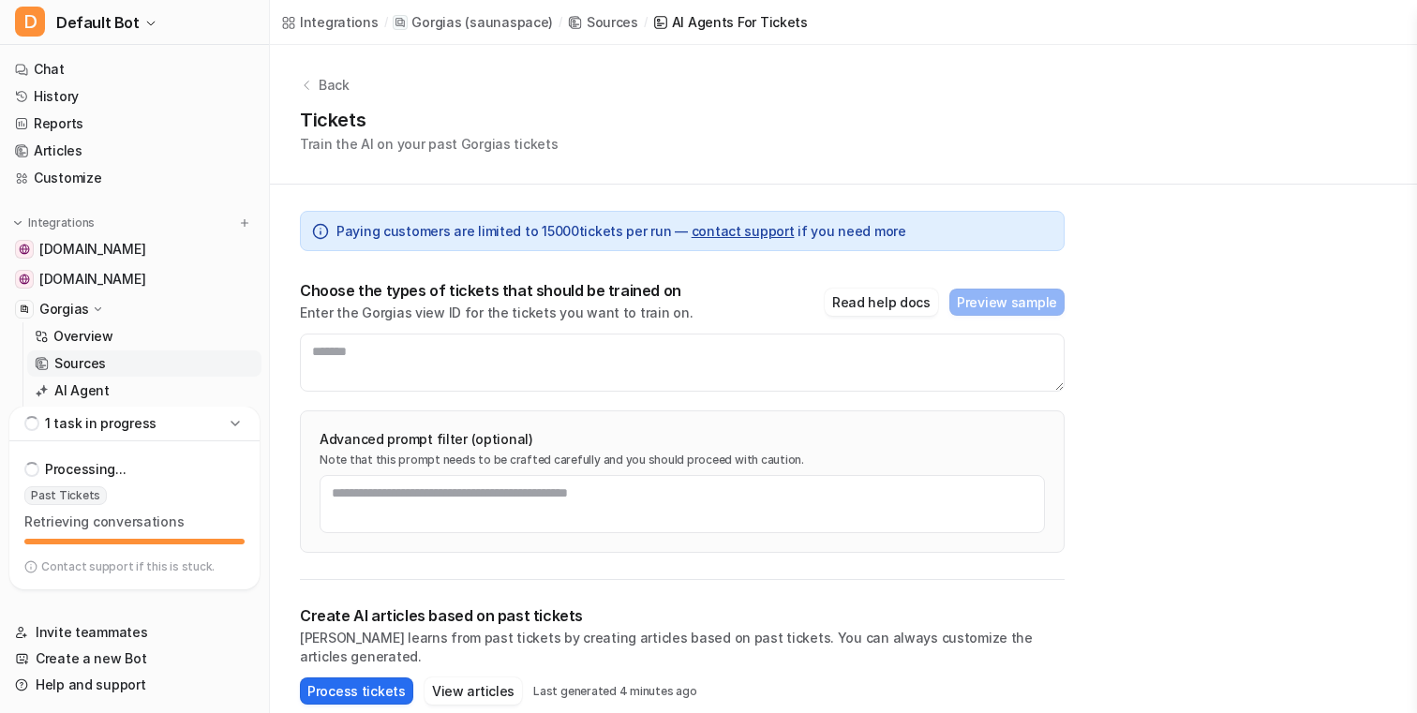
click at [238, 435] on div "1 task in progress" at bounding box center [134, 424] width 250 height 35
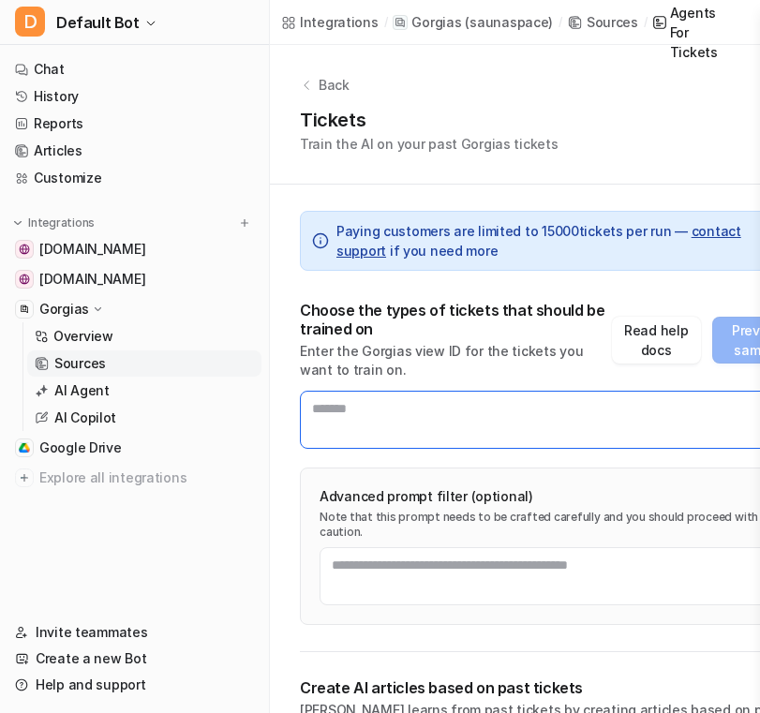
click at [426, 423] on textarea at bounding box center [551, 420] width 502 height 58
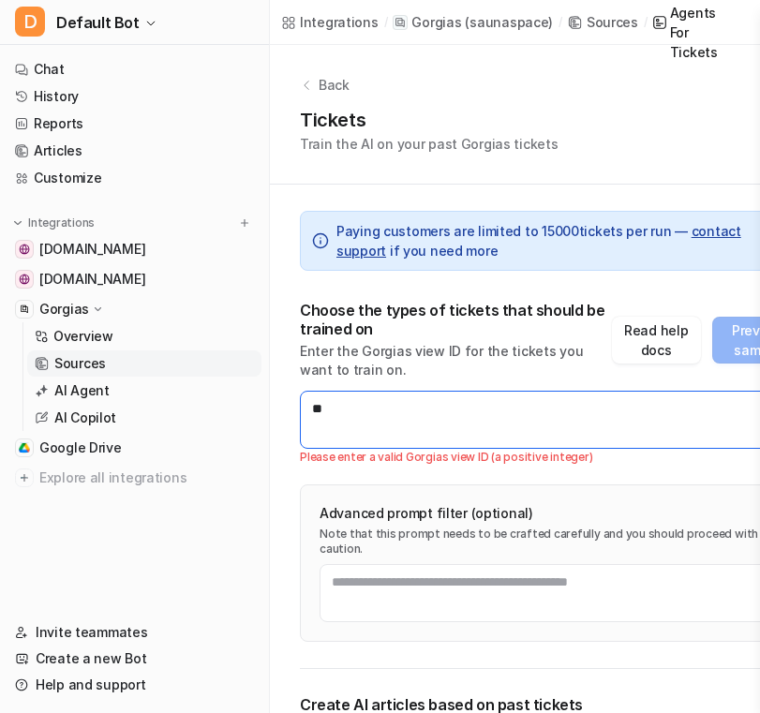
type textarea "*"
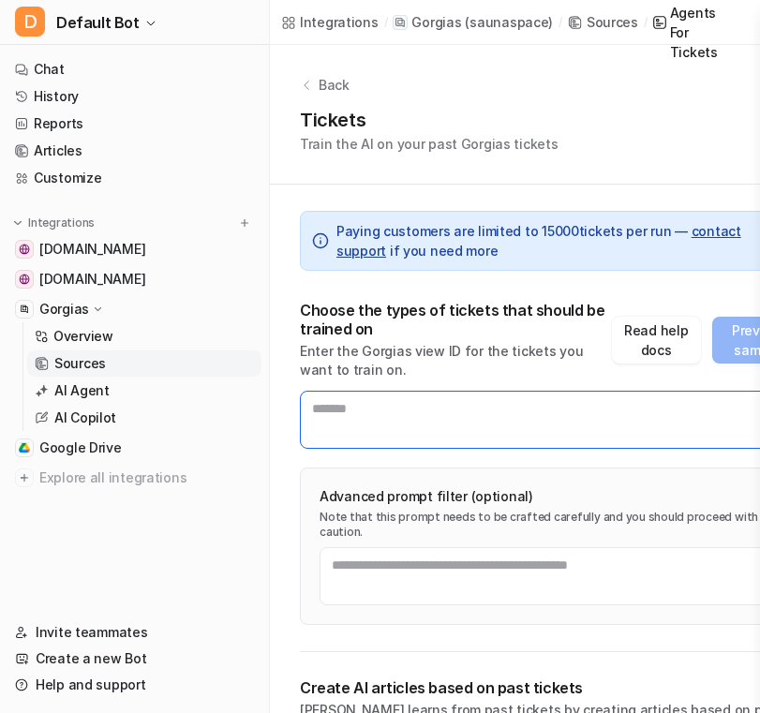
click at [426, 419] on textarea at bounding box center [551, 420] width 502 height 58
type textarea "*******"
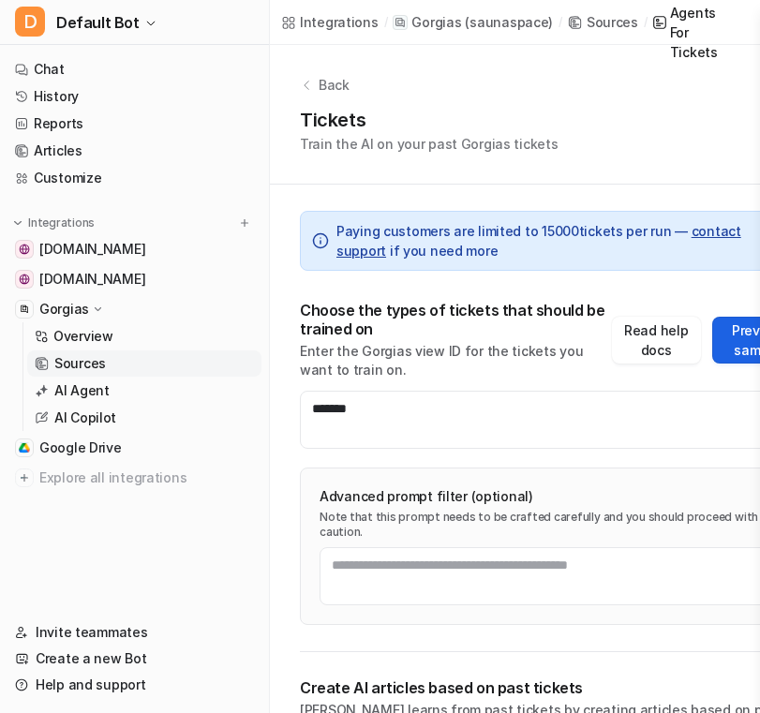
click at [426, 331] on button "Preview sample" at bounding box center [757, 340] width 90 height 47
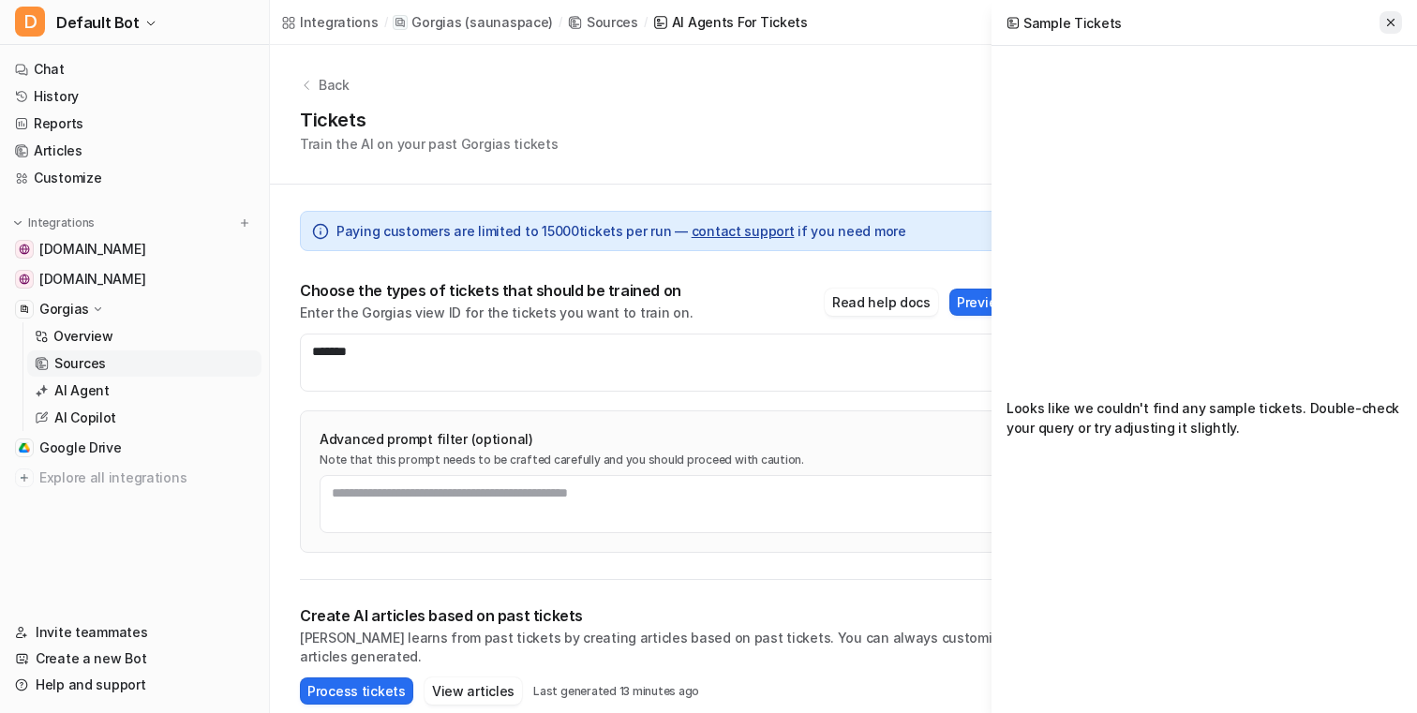
click at [426, 21] on icon at bounding box center [1391, 22] width 13 height 13
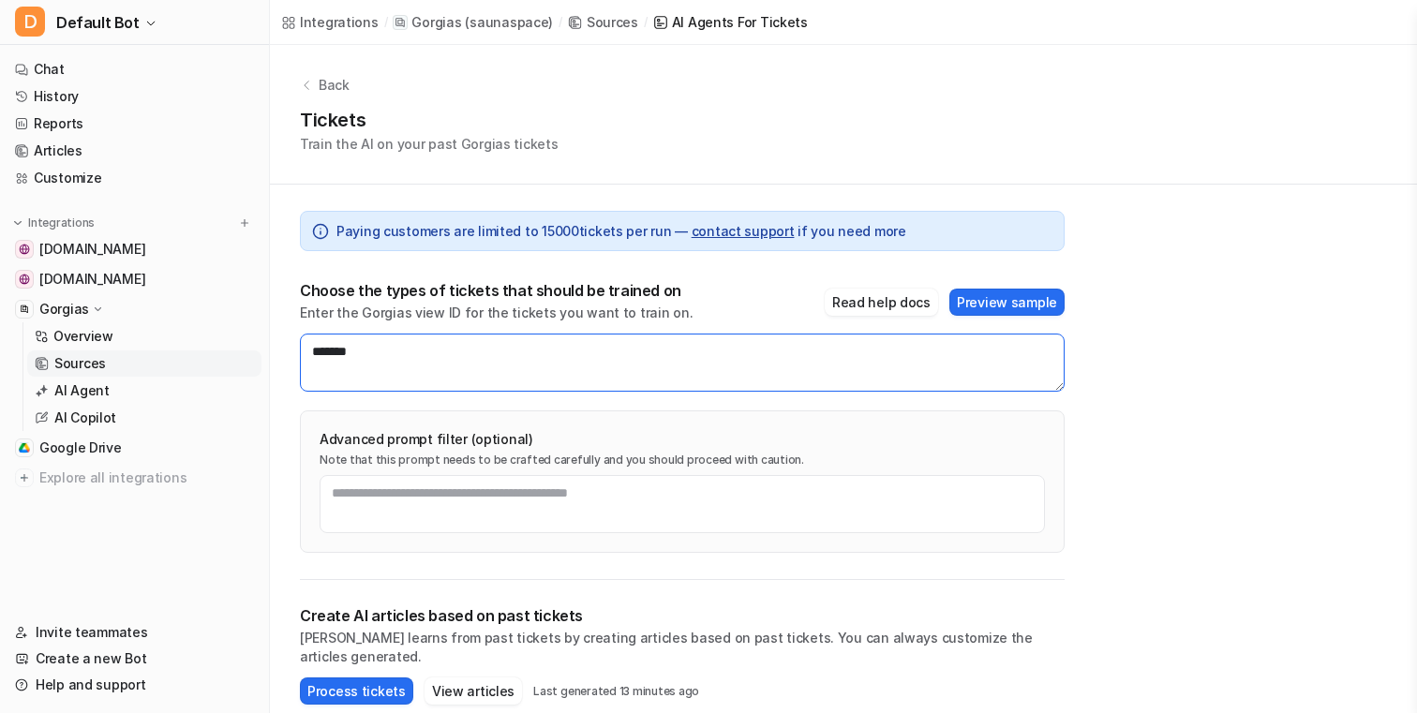
click at [426, 375] on textarea "*******" at bounding box center [682, 363] width 765 height 58
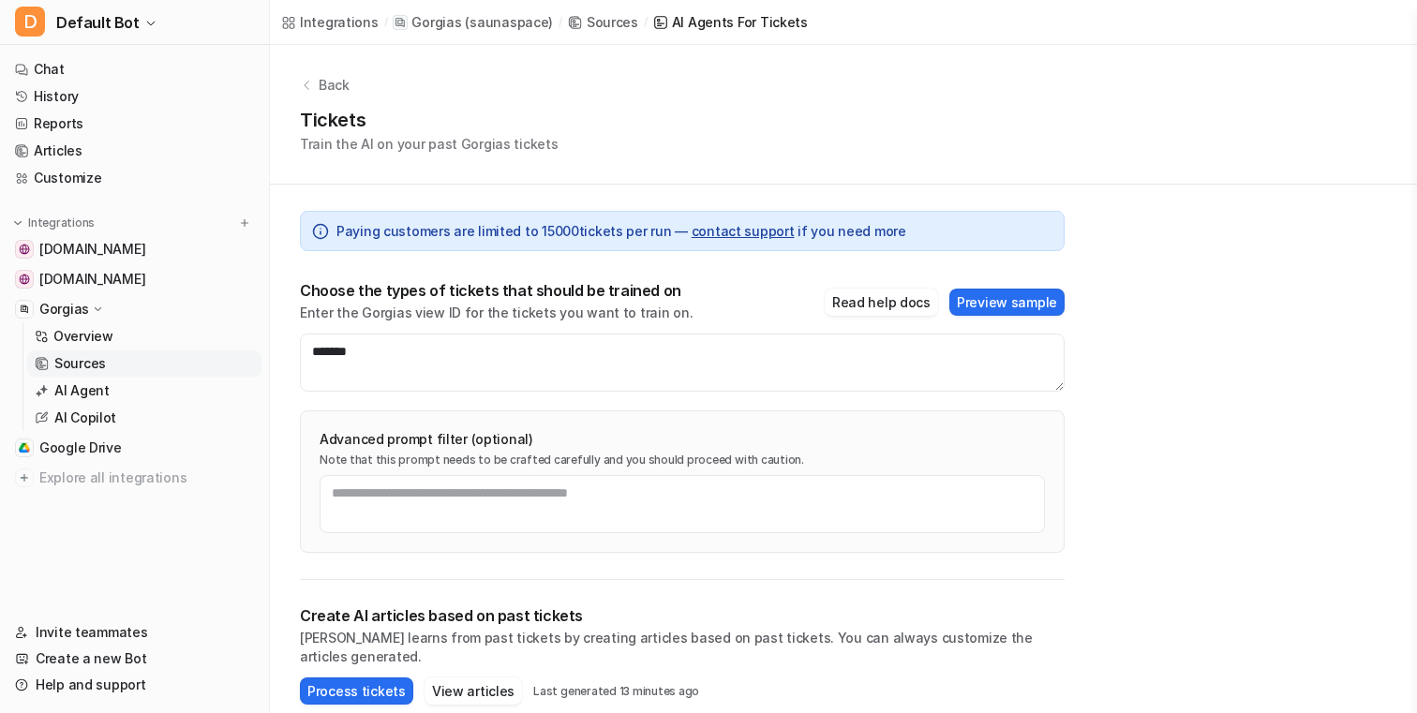
click at [426, 382] on div "Back Tickets Train the AI on your past Gorgias tickets Paying customers are lim…" at bounding box center [843, 462] width 1147 height 834
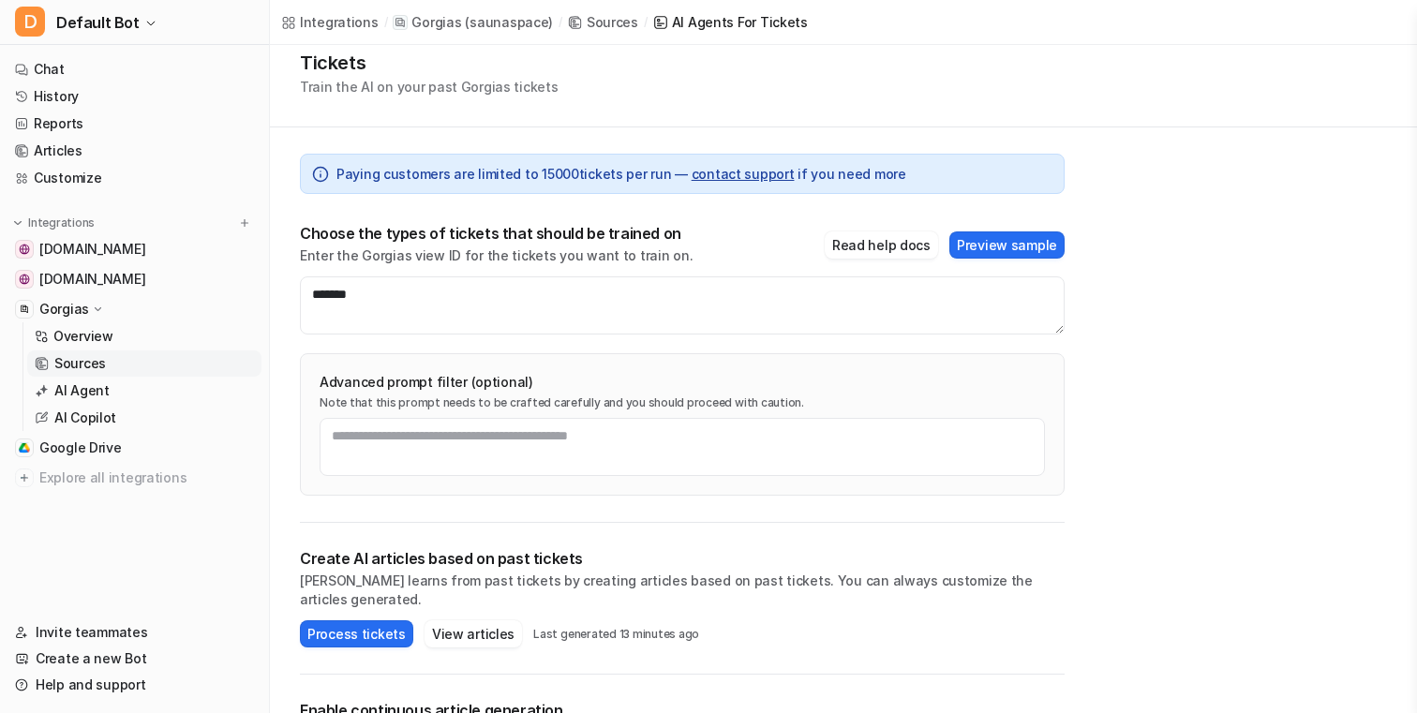
scroll to position [68, 0]
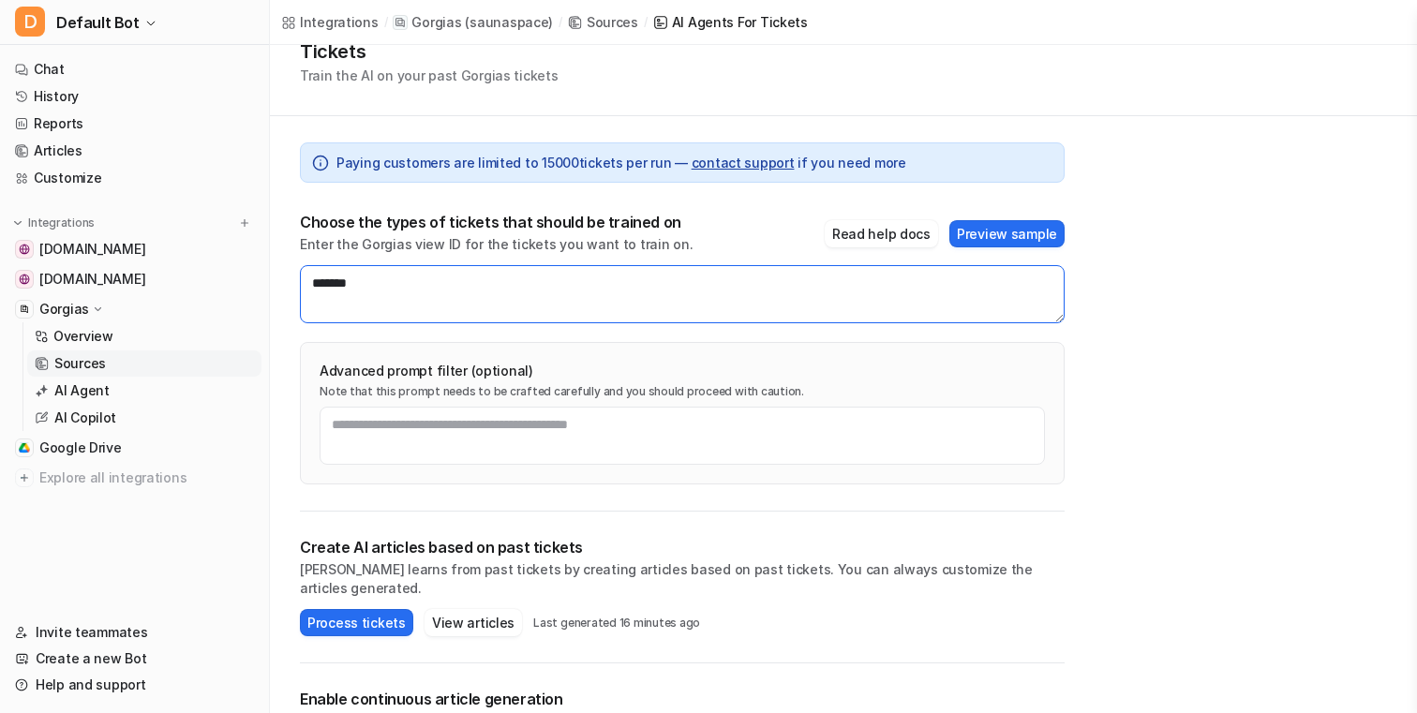
click at [426, 301] on textarea "*******" at bounding box center [682, 294] width 765 height 58
click at [370, 609] on button "Process tickets" at bounding box center [356, 622] width 113 height 27
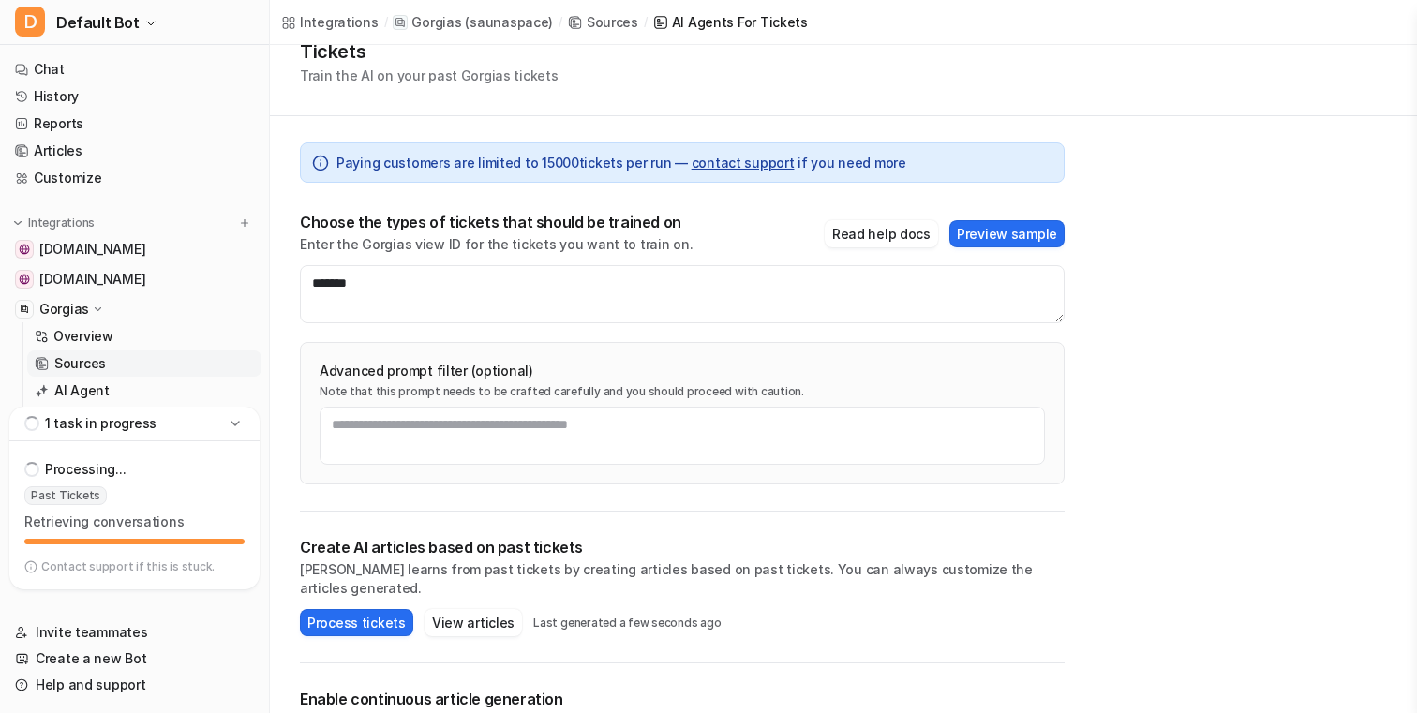
click at [232, 426] on icon at bounding box center [235, 423] width 19 height 19
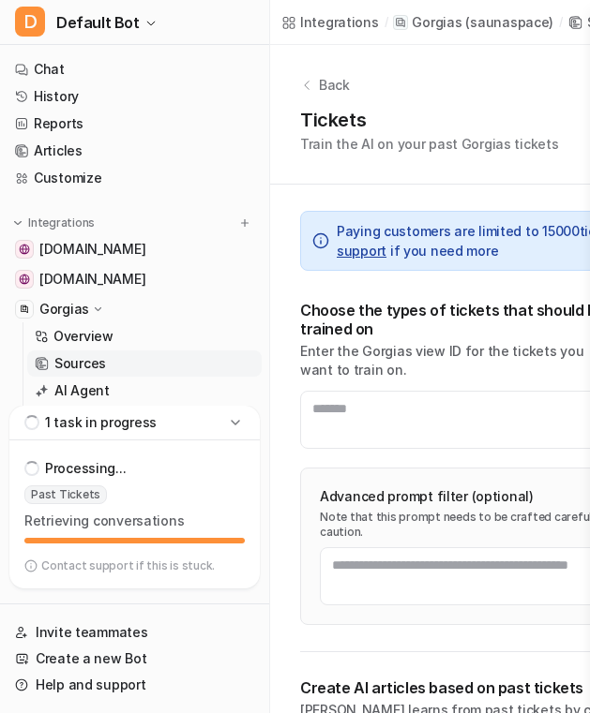
click at [535, 171] on div "Back Tickets Train the AI on your past Gorgias tickets" at bounding box center [551, 115] width 562 height 140
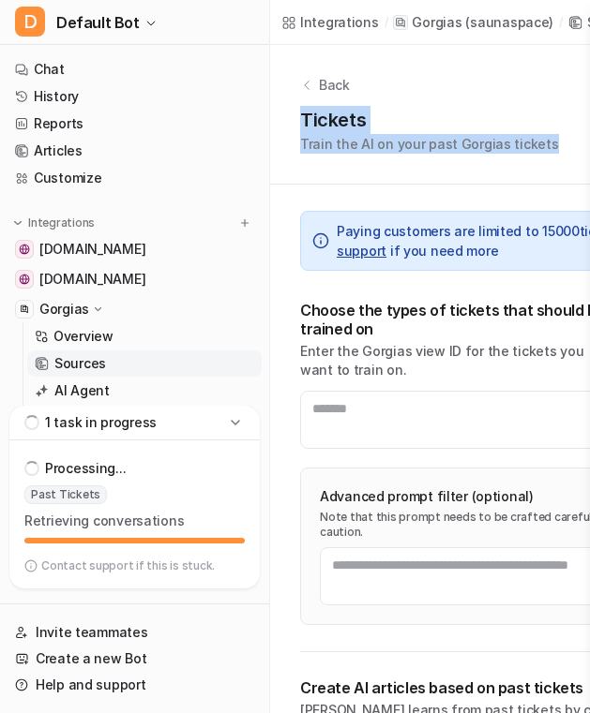
drag, startPoint x: 545, startPoint y: 142, endPoint x: 477, endPoint y: 90, distance: 85.5
click at [477, 90] on div "Back Tickets Train the AI on your past Gorgias tickets" at bounding box center [551, 115] width 562 height 140
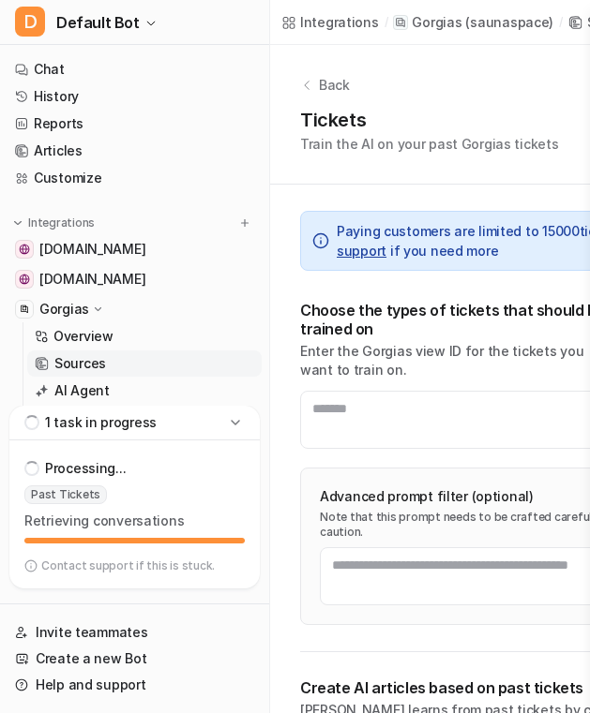
click at [487, 123] on h1 "Tickets" at bounding box center [429, 120] width 259 height 28
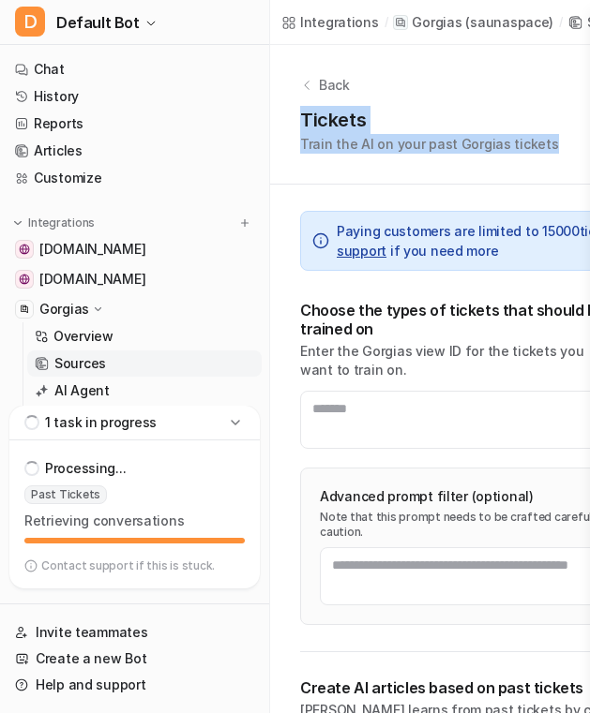
drag, startPoint x: 554, startPoint y: 154, endPoint x: 488, endPoint y: 86, distance: 94.1
click at [488, 87] on div "Back Tickets Train the AI on your past Gorgias tickets" at bounding box center [551, 115] width 562 height 140
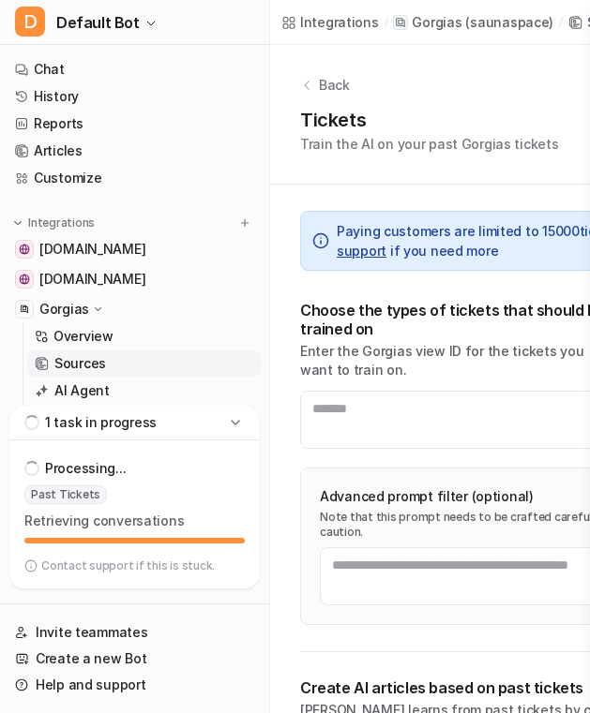
click at [509, 135] on p "Train the AI on your past Gorgias tickets" at bounding box center [429, 144] width 259 height 20
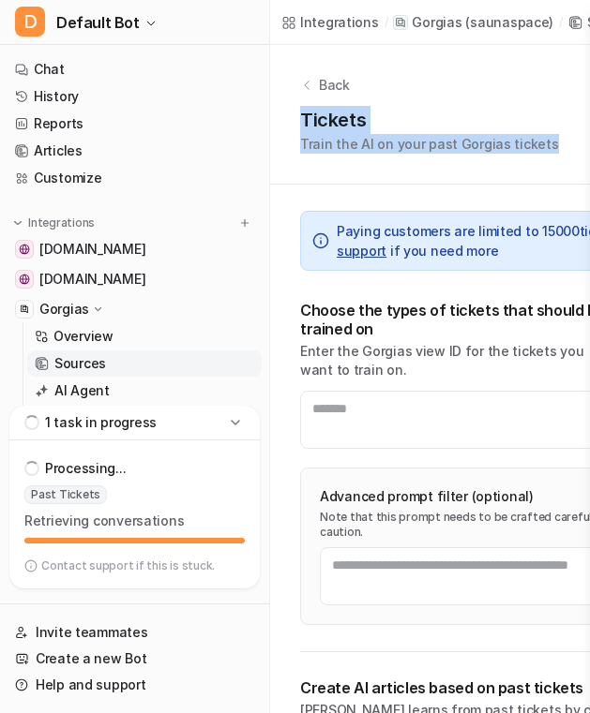
drag, startPoint x: 555, startPoint y: 148, endPoint x: 472, endPoint y: 93, distance: 100.1
click at [472, 94] on div "Back Tickets Train the AI on your past Gorgias tickets" at bounding box center [551, 115] width 562 height 140
click at [497, 140] on p "Train the AI on your past Gorgias tickets" at bounding box center [429, 144] width 259 height 20
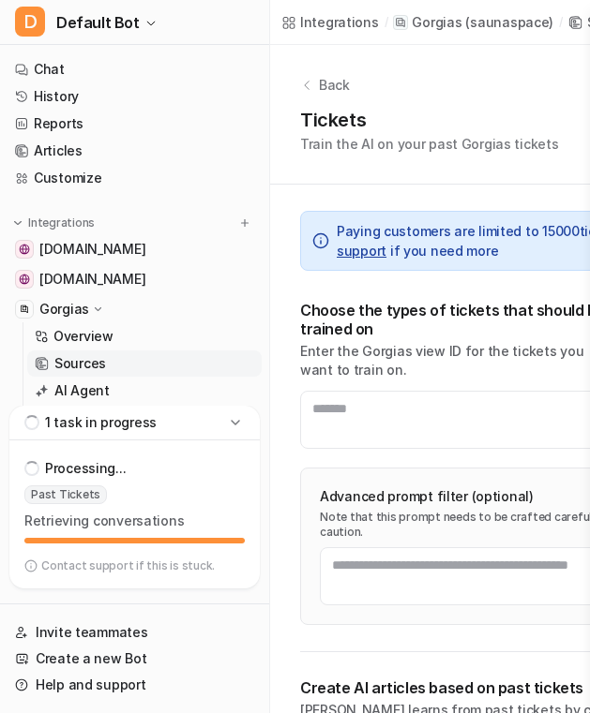
click at [507, 471] on div "Advanced prompt filter (optional) Note that this prompt needs to be crafted car…" at bounding box center [551, 546] width 502 height 157
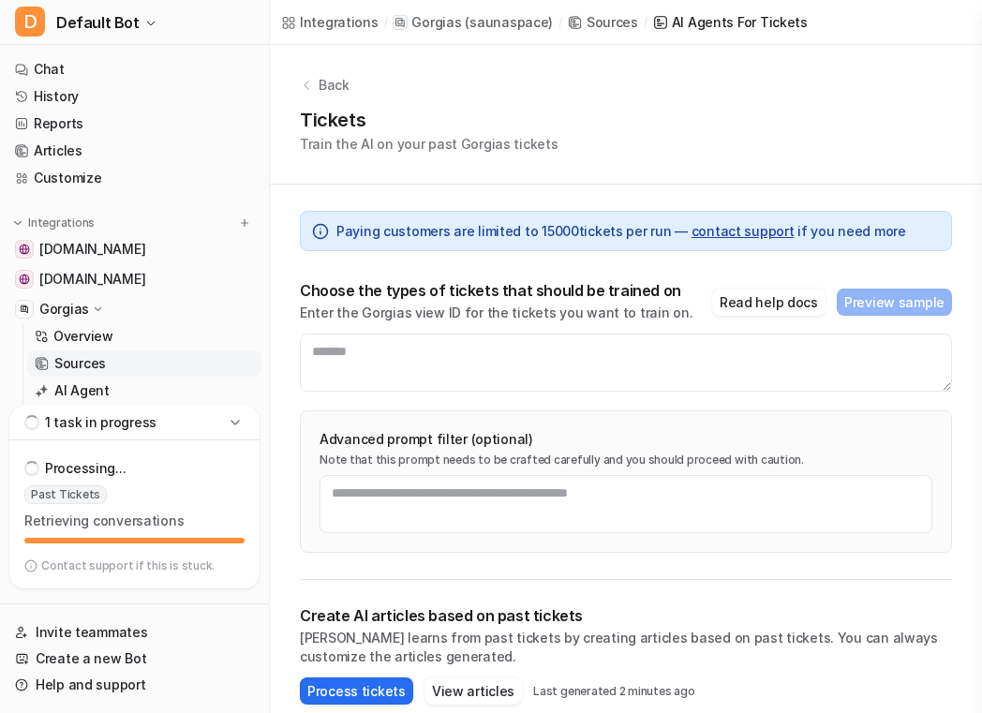
drag, startPoint x: 982, startPoint y: 364, endPoint x: 992, endPoint y: 364, distance: 10.3
click at [982, 364] on html "D Default Bot Chat History Reports Articles Customize Integrations help.sauna.s…" at bounding box center [491, 356] width 982 height 713
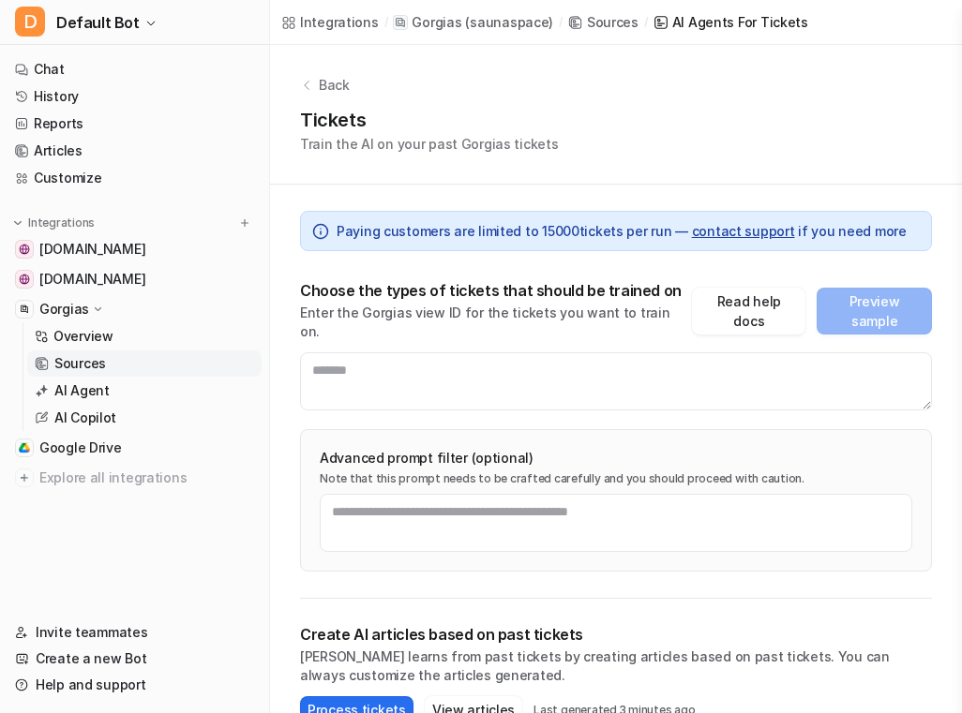
click at [757, 127] on div "Tickets Train the AI on your past Gorgias tickets" at bounding box center [616, 130] width 632 height 48
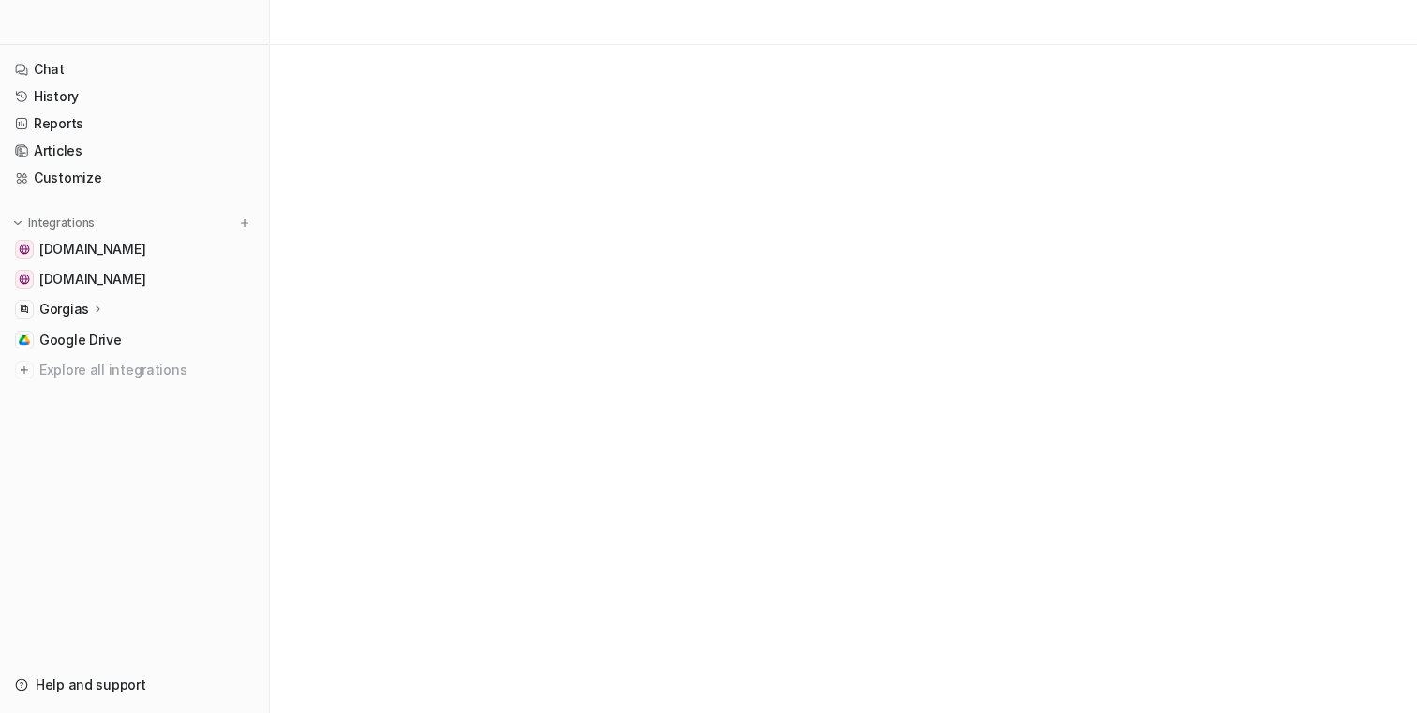
click at [125, 311] on div "Gorgias" at bounding box center [134, 309] width 254 height 26
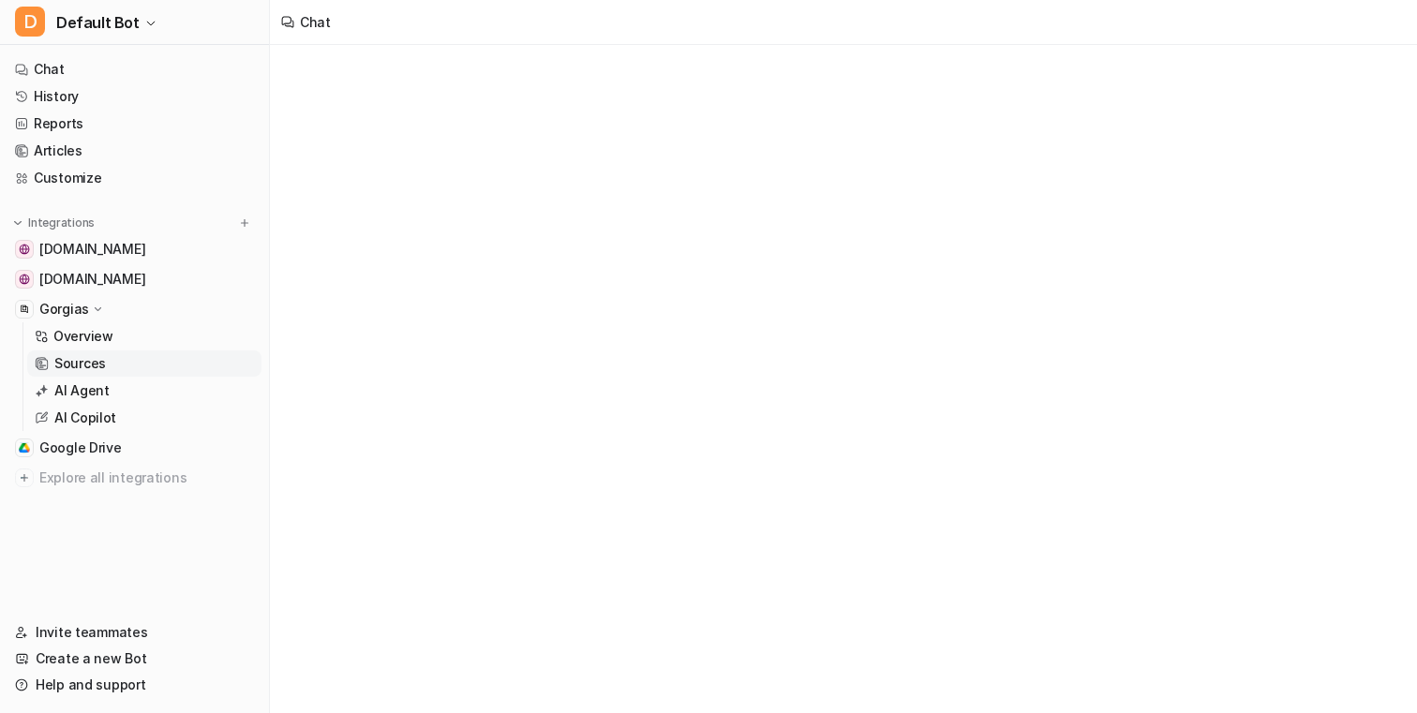
click at [96, 363] on p "Sources" at bounding box center [80, 363] width 52 height 19
type textarea "**********"
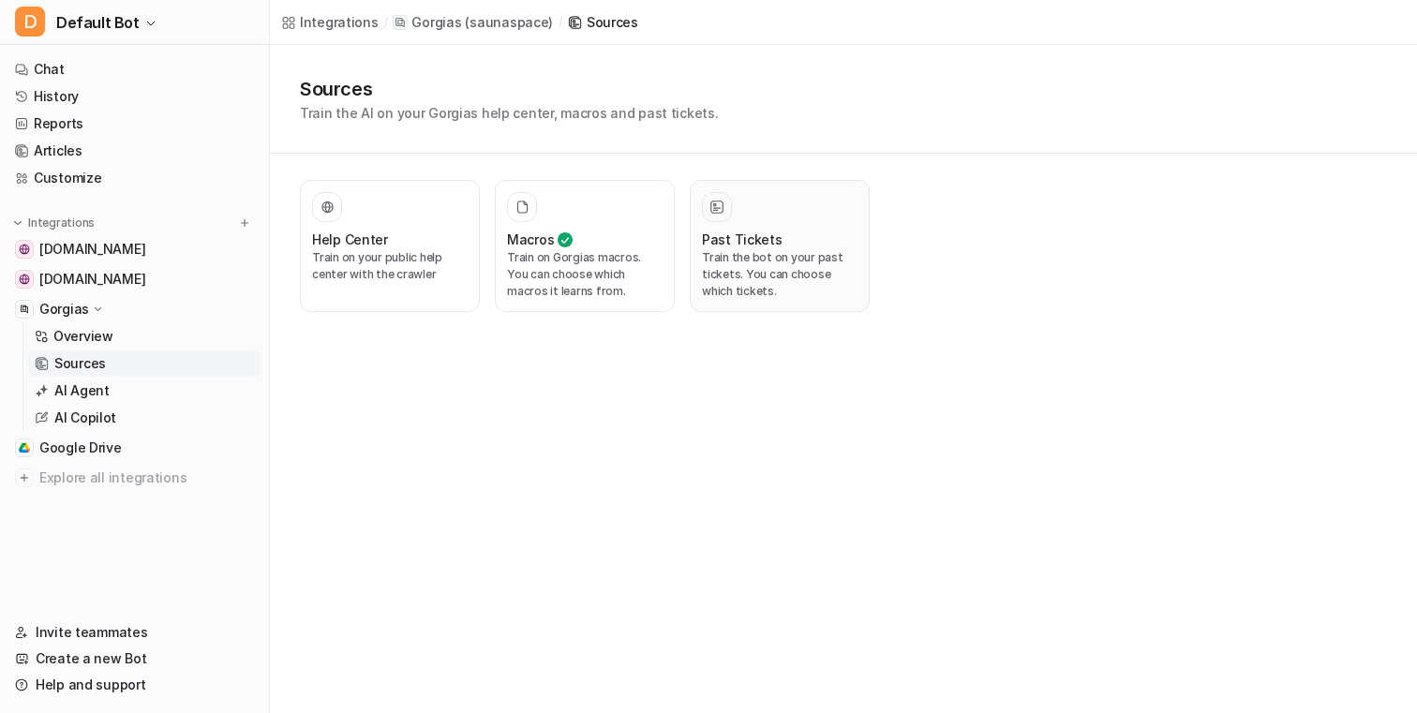
click at [772, 234] on h3 "Past Tickets" at bounding box center [742, 240] width 81 height 20
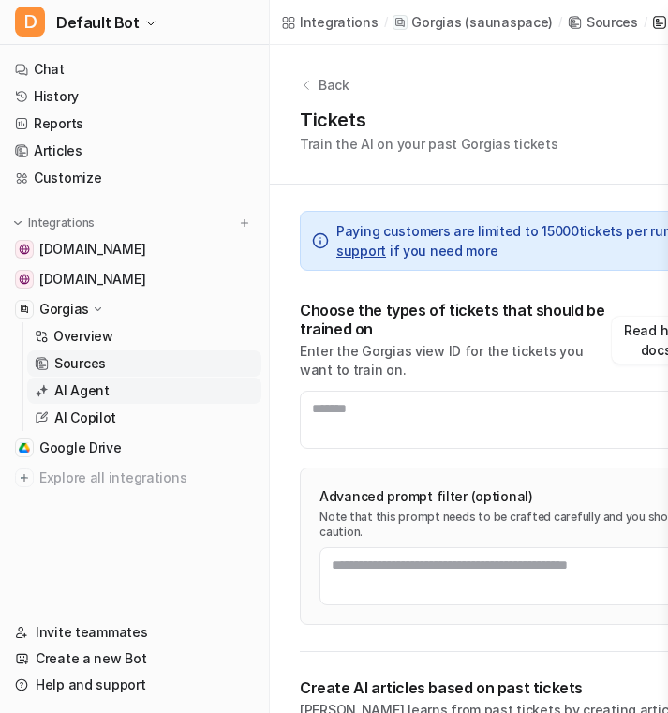
click at [112, 394] on link "AI Agent" at bounding box center [144, 391] width 234 height 26
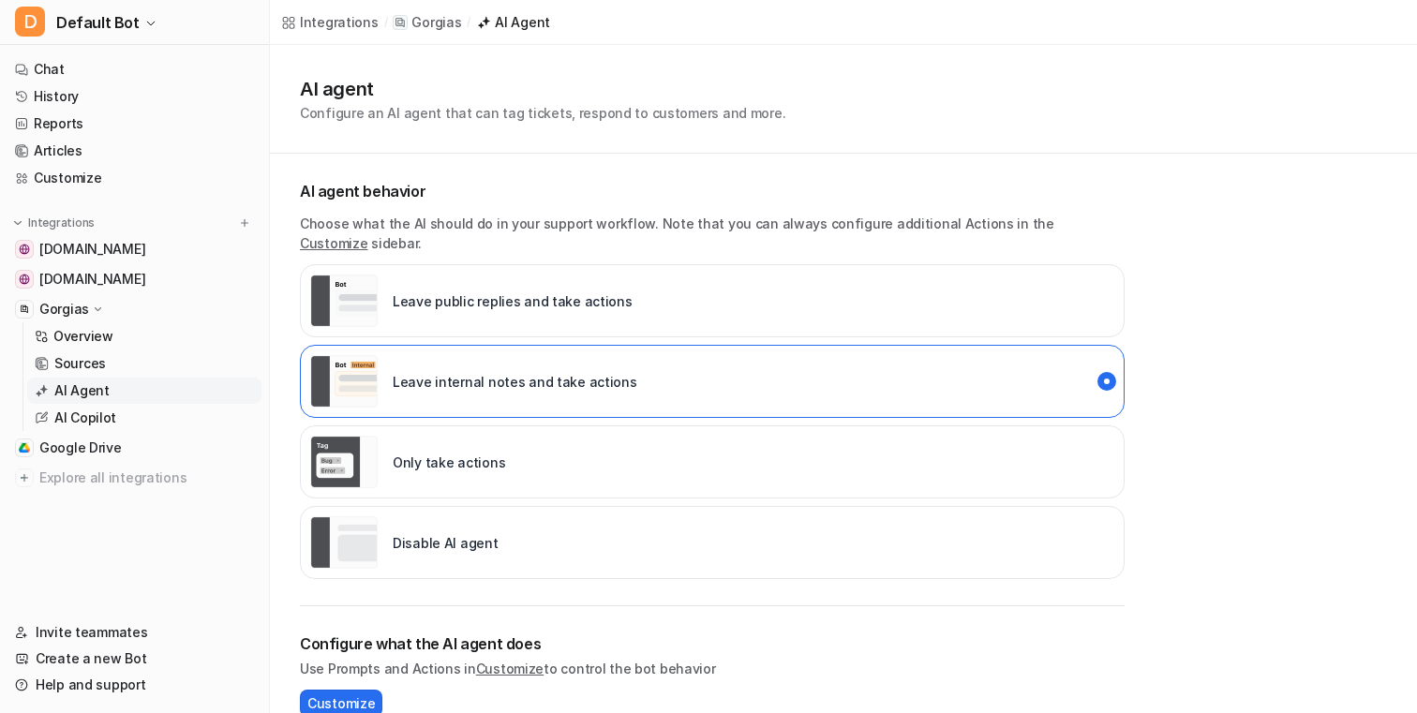
click at [646, 216] on p "Choose what the AI should do in your support workflow. Note that you can always…" at bounding box center [712, 233] width 825 height 39
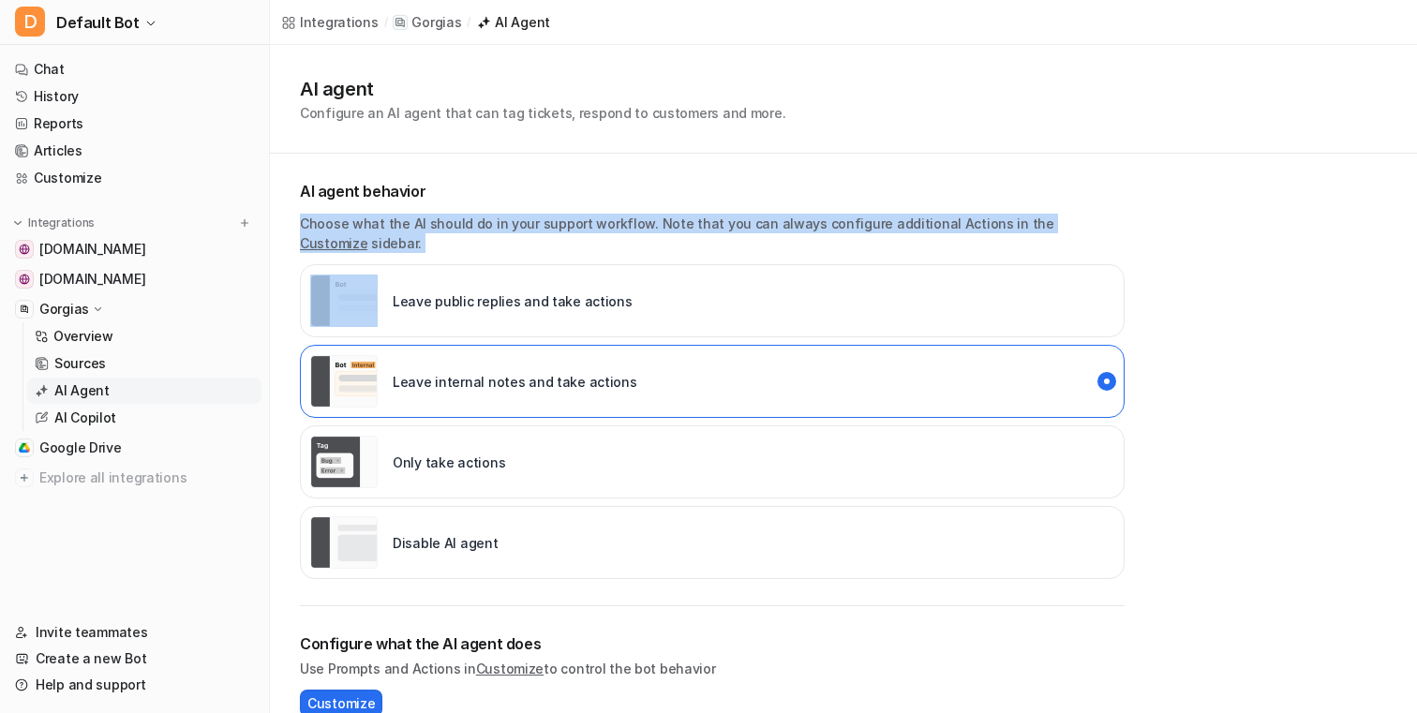
click at [646, 216] on p "Choose what the AI should do in your support workflow. Note that you can always…" at bounding box center [712, 233] width 825 height 39
click at [653, 216] on p "Choose what the AI should do in your support workflow. Note that you can always…" at bounding box center [712, 233] width 825 height 39
drag, startPoint x: 296, startPoint y: 196, endPoint x: 1089, endPoint y: 221, distance: 793.5
click at [667, 221] on div "AI agent Configure an AI agent that can tag tickets, respond to customers and m…" at bounding box center [843, 394] width 1147 height 699
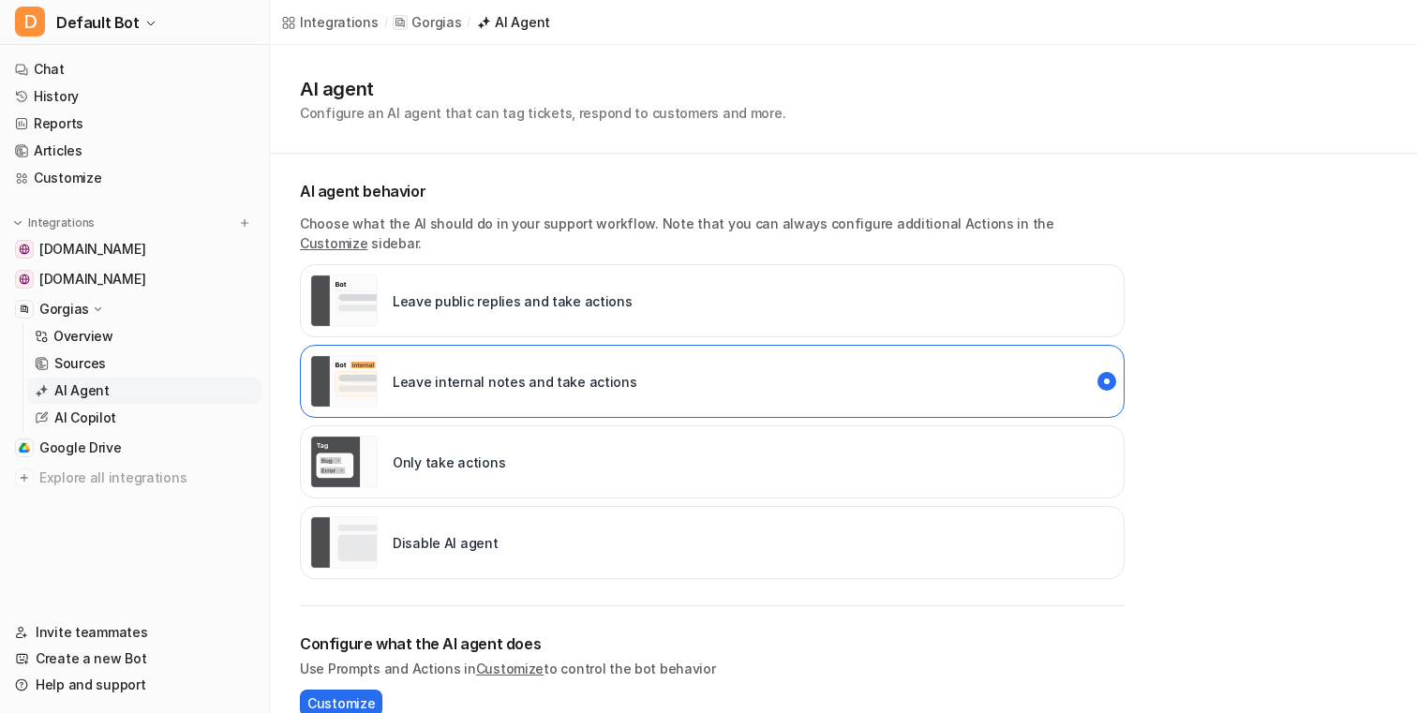
click at [667, 226] on div "AI agent Configure an AI agent that can tag tickets, respond to customers and m…" at bounding box center [843, 394] width 1147 height 699
click at [667, 226] on p "Choose what the AI should do in your support workflow. Note that you can always…" at bounding box center [712, 233] width 825 height 39
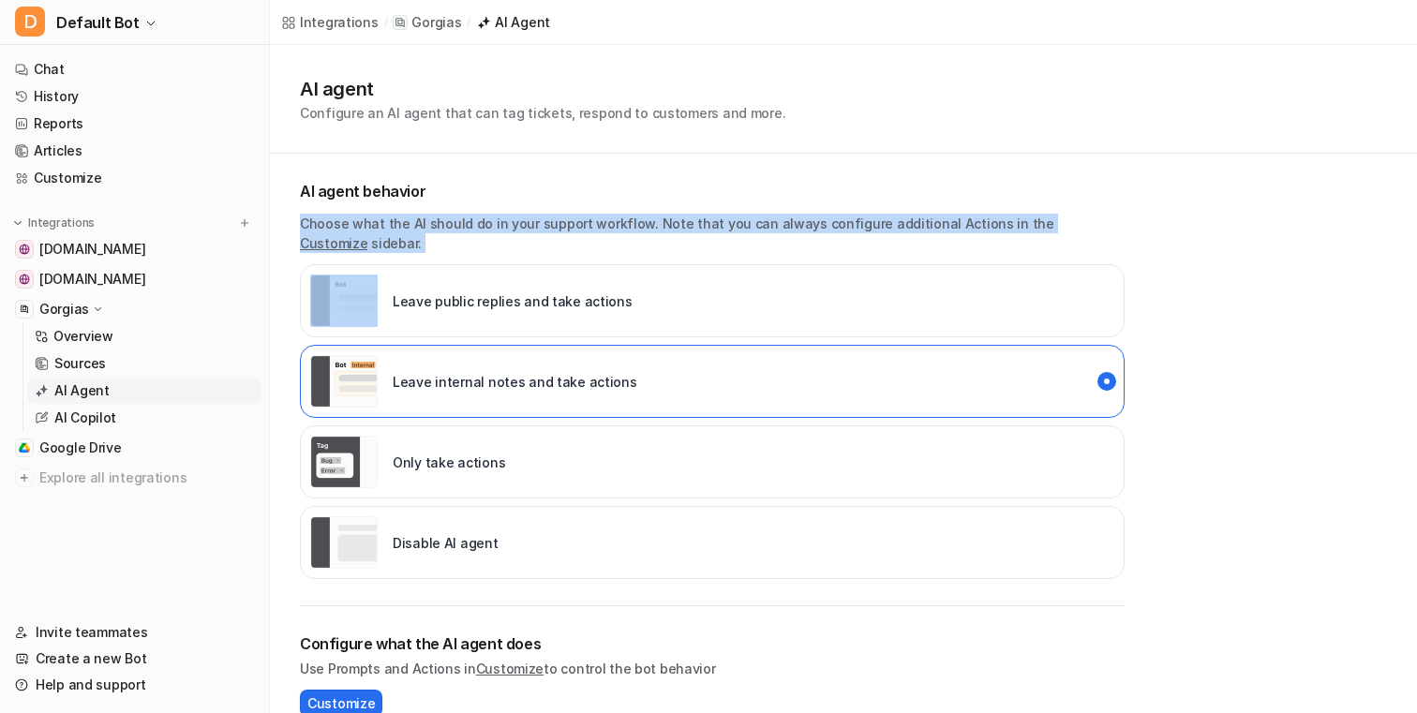
click at [667, 226] on p "Choose what the AI should do in your support workflow. Note that you can always…" at bounding box center [712, 233] width 825 height 39
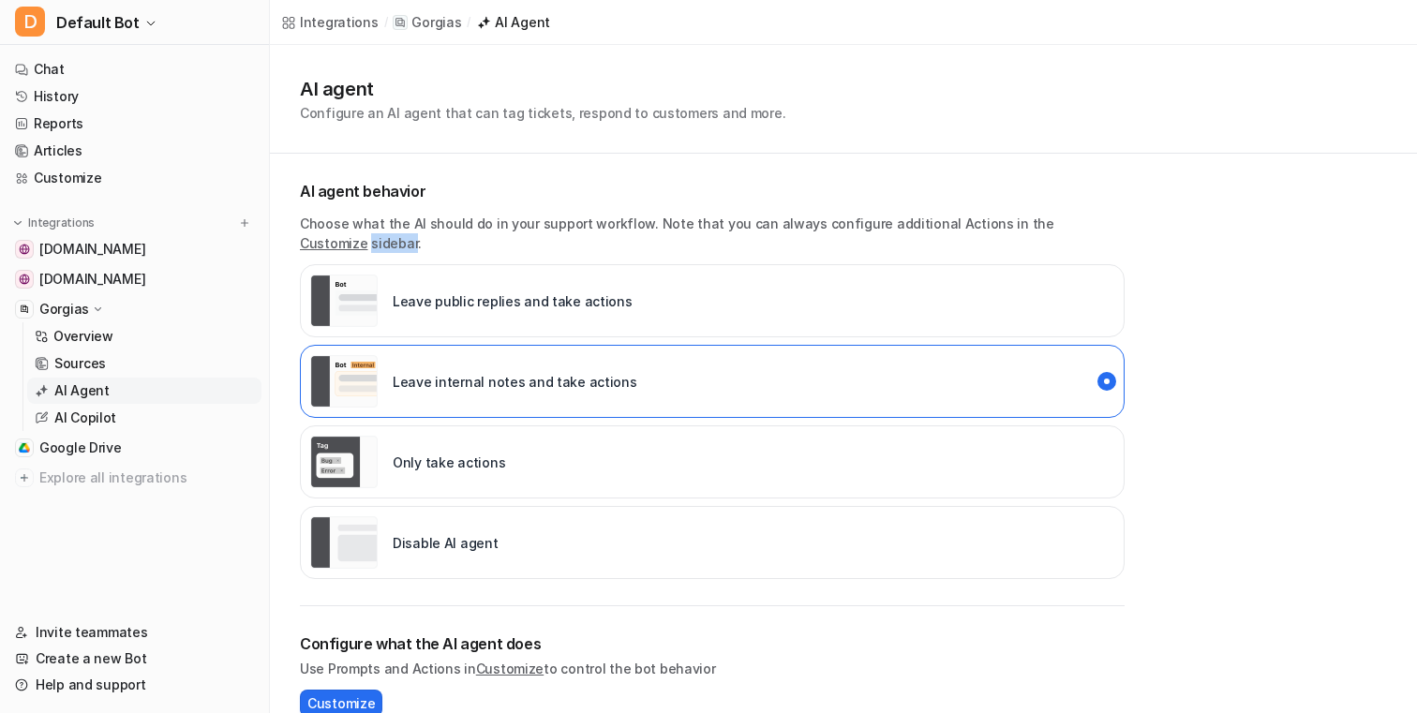
click at [667, 226] on p "Choose what the AI should do in your support workflow. Note that you can always…" at bounding box center [712, 233] width 825 height 39
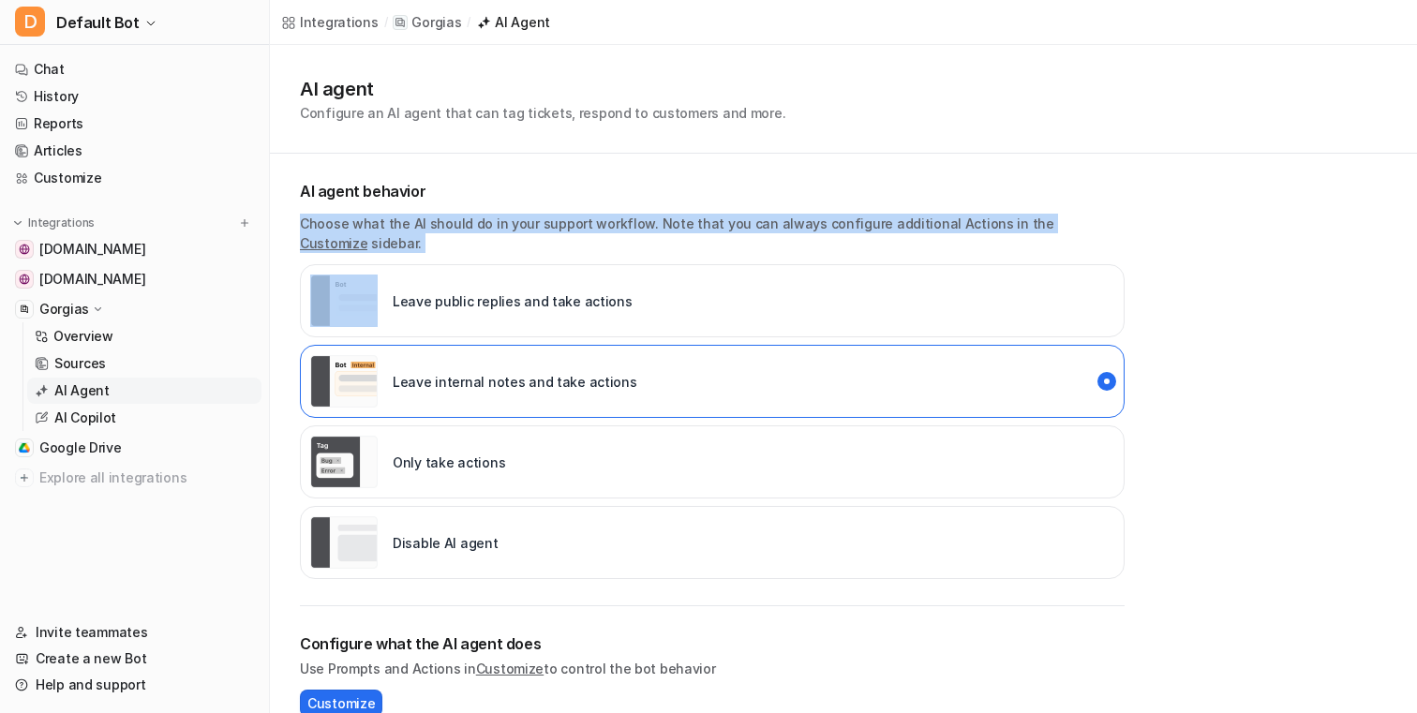
click at [667, 226] on p "Choose what the AI should do in your support workflow. Note that you can always…" at bounding box center [712, 233] width 825 height 39
click at [667, 226] on div "AI agent Configure an AI agent that can tag tickets, respond to customers and m…" at bounding box center [843, 394] width 1147 height 699
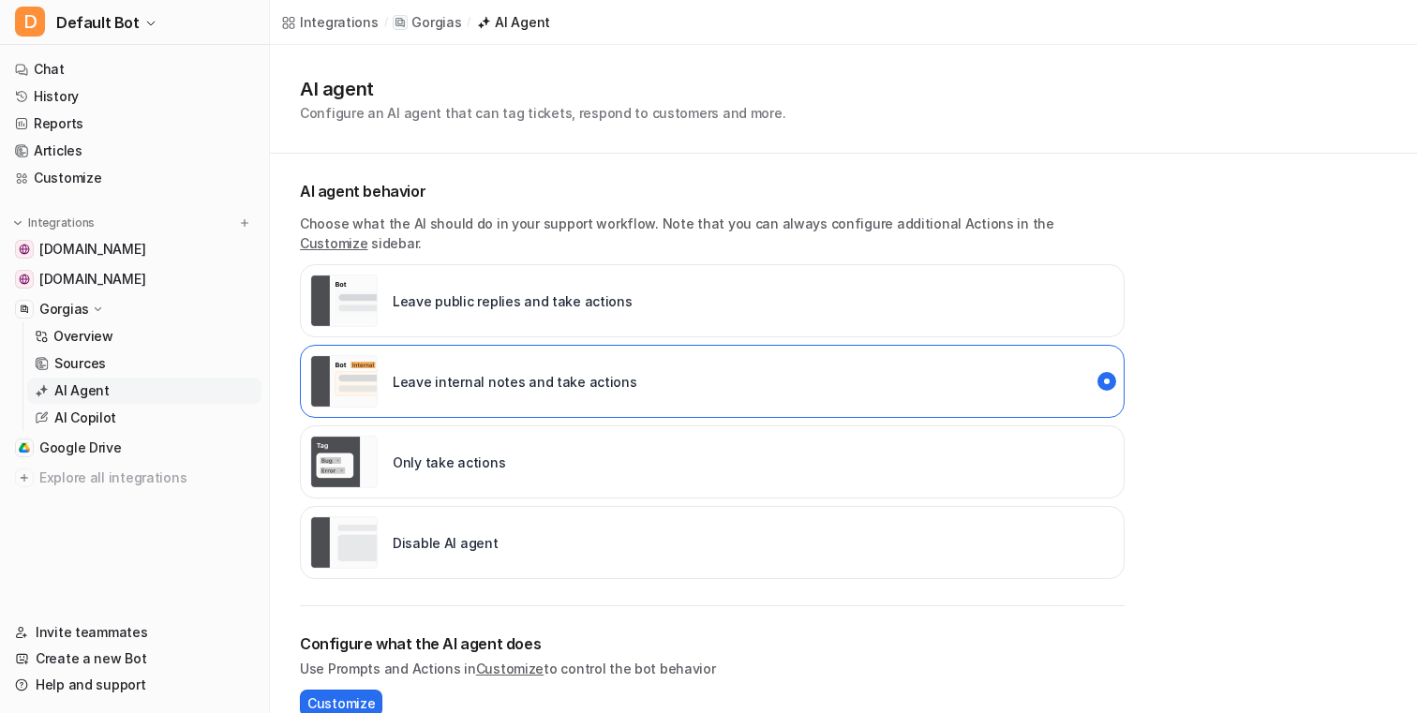
click at [427, 20] on p "Gorgias" at bounding box center [437, 22] width 50 height 19
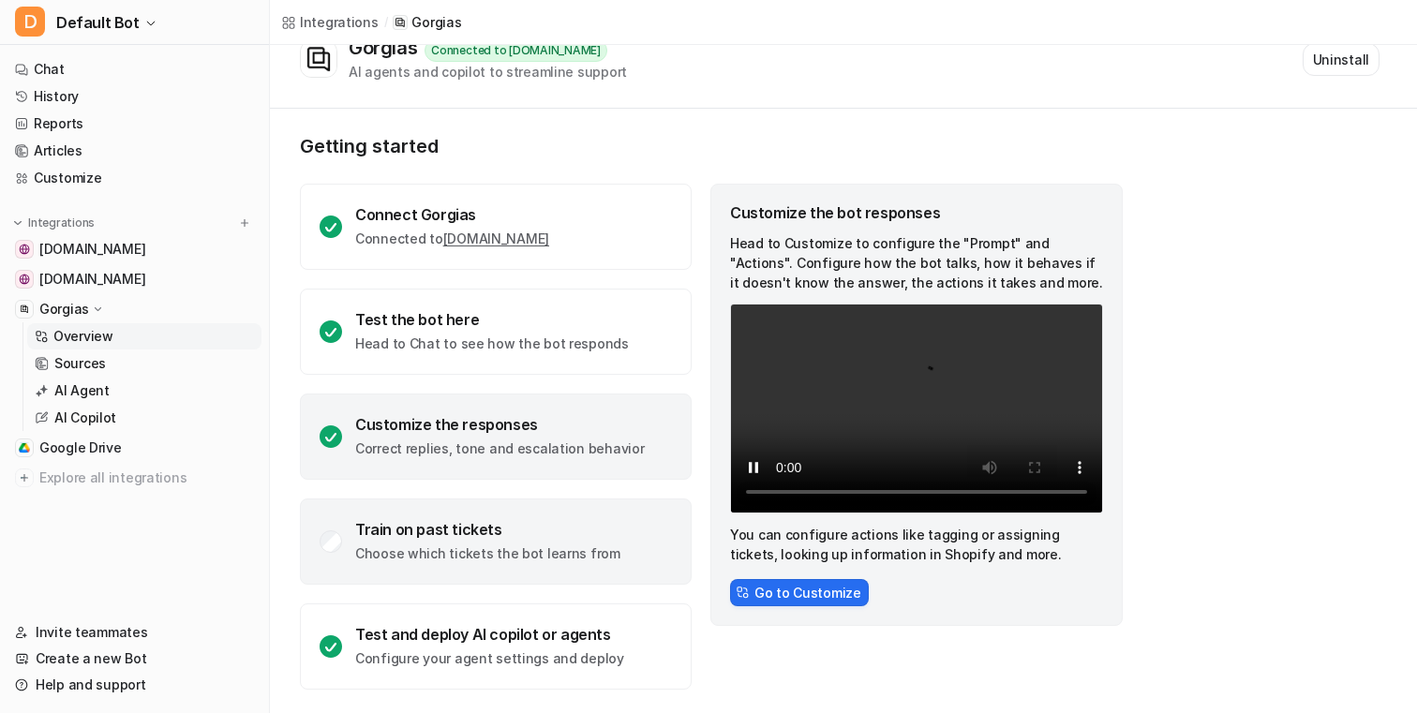
scroll to position [76, 0]
